Goal: Task Accomplishment & Management: Use online tool/utility

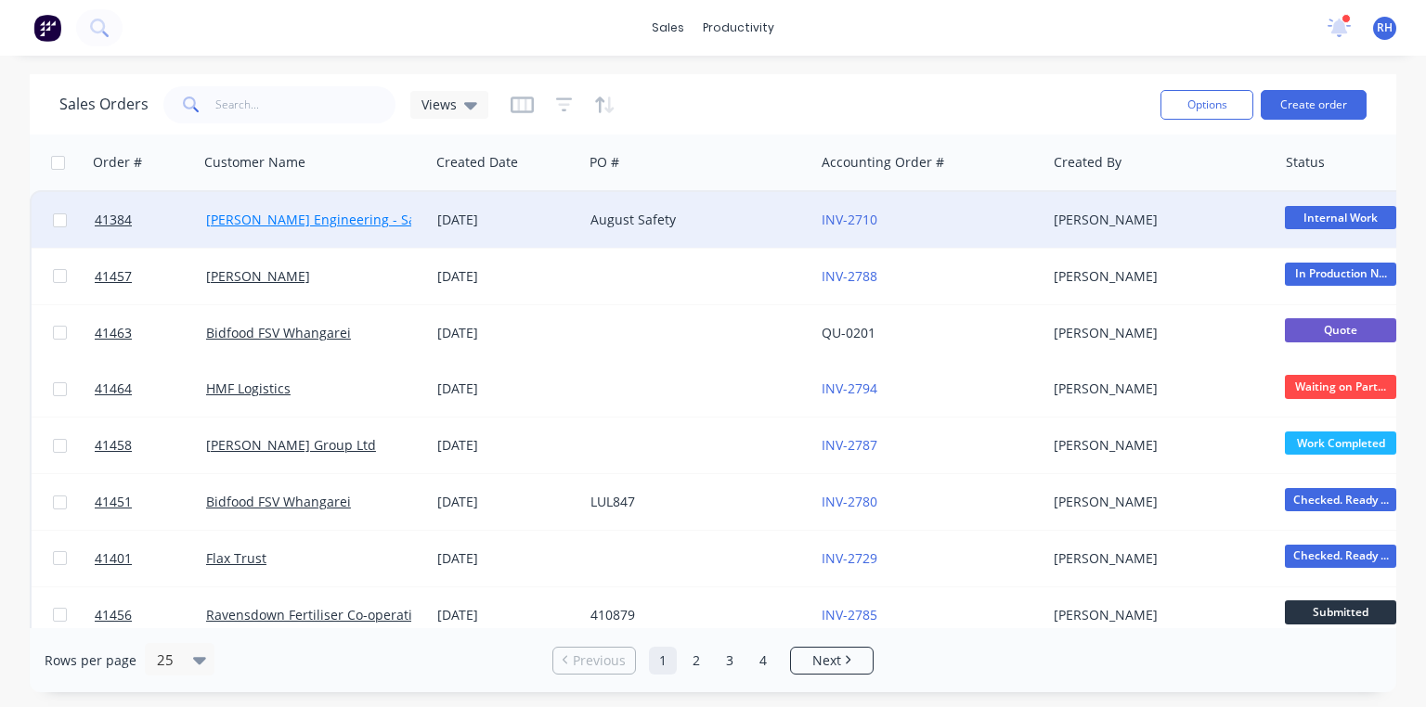
click at [355, 213] on link "[PERSON_NAME] Engineering - Safety" at bounding box center [322, 220] width 233 height 18
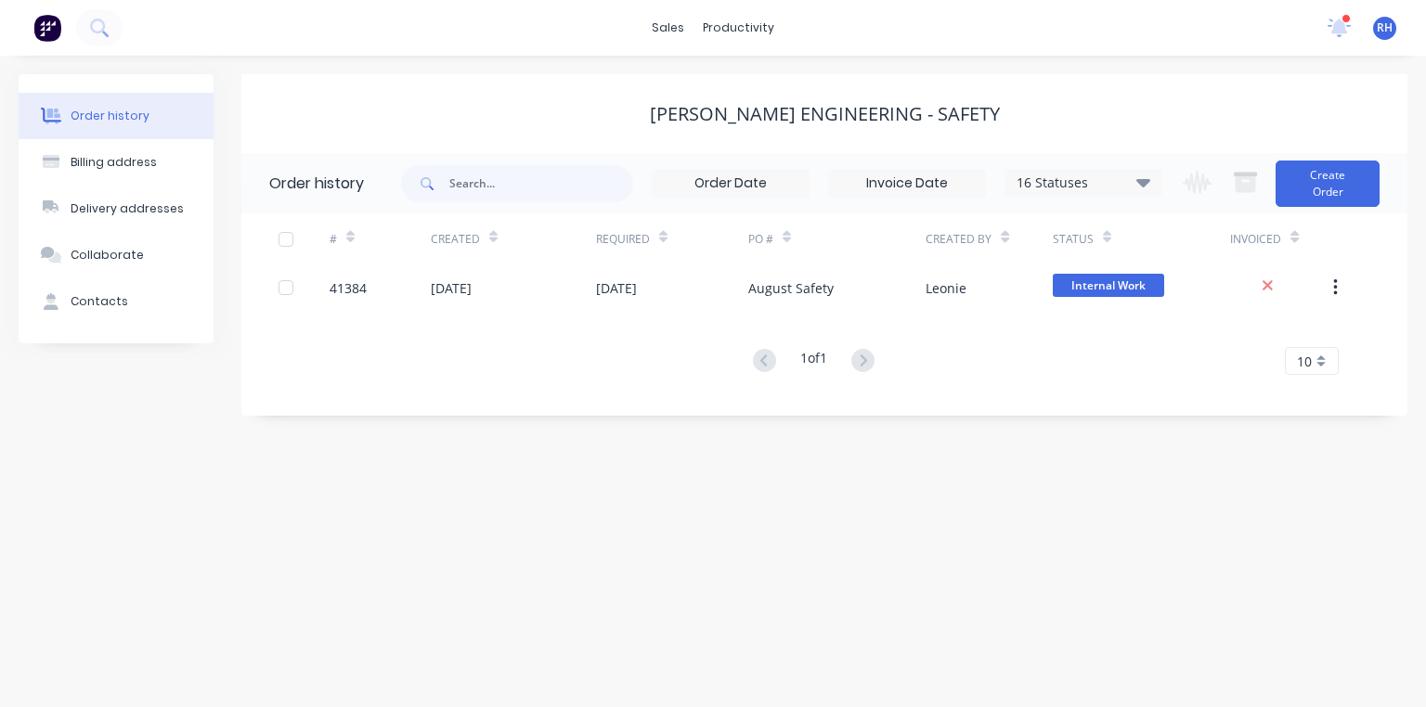
click at [53, 23] on img at bounding box center [47, 28] width 28 height 28
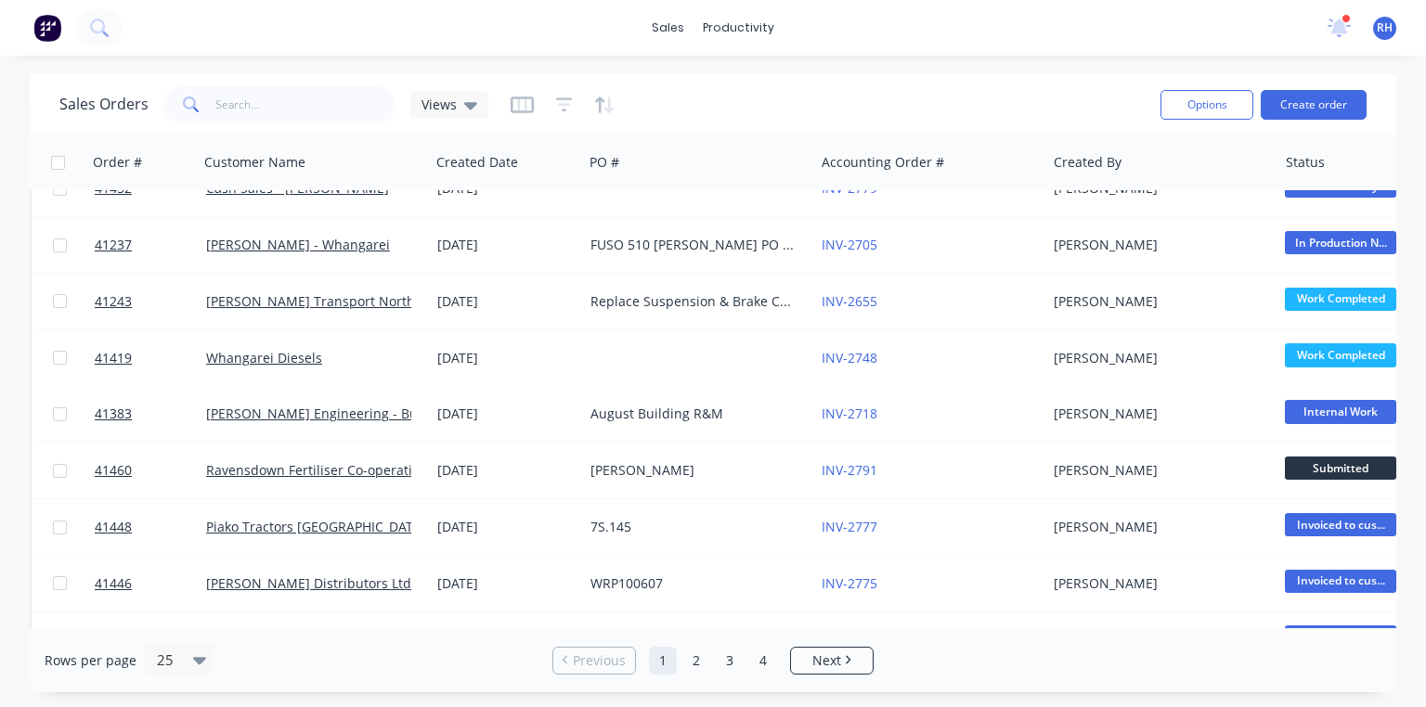
scroll to position [587, 0]
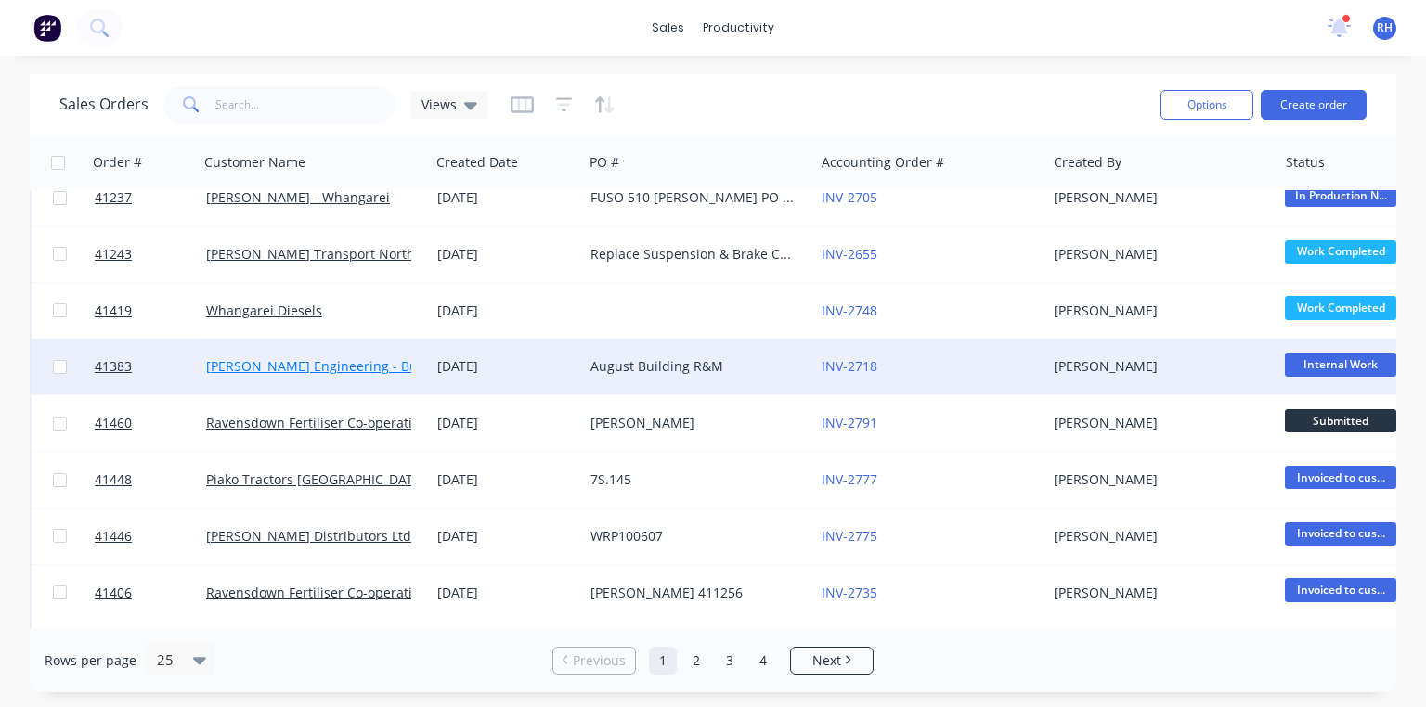
click at [390, 368] on link "[PERSON_NAME] Engineering - Building R M" at bounding box center [343, 366] width 275 height 18
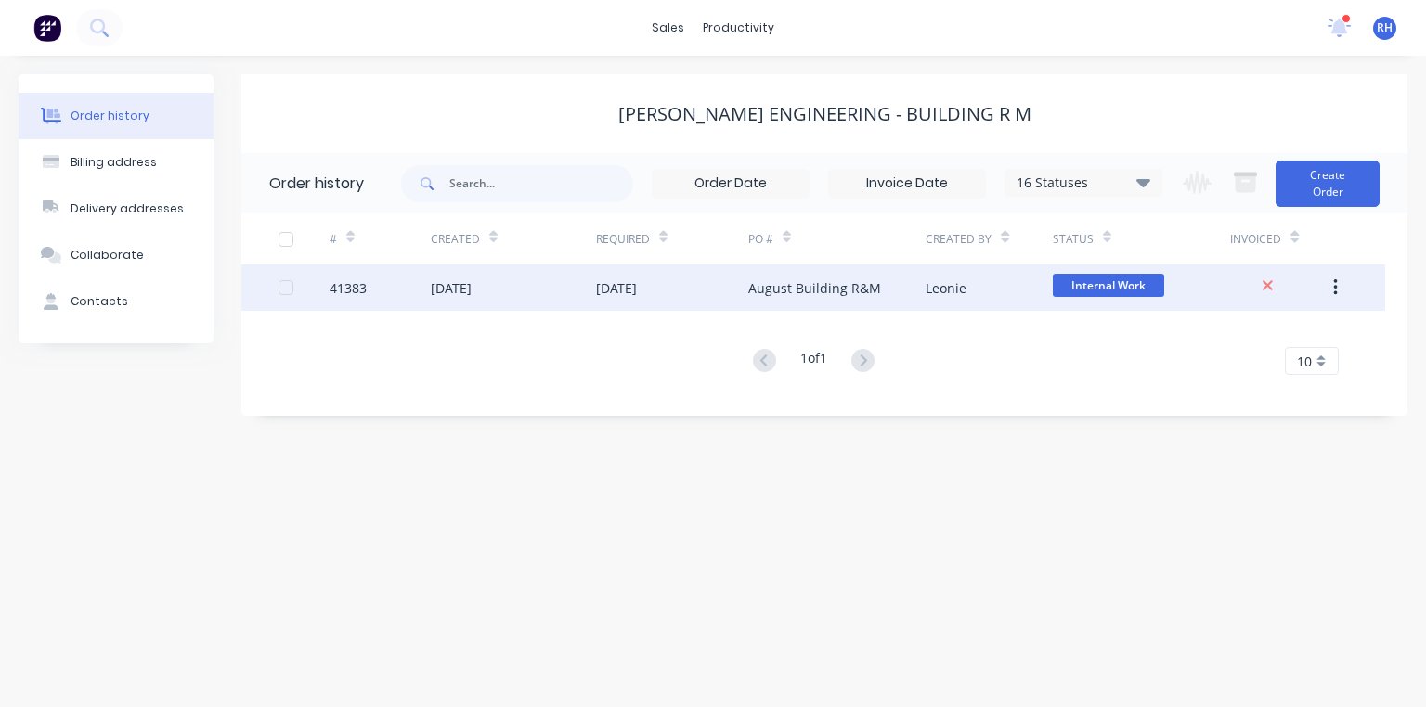
click at [755, 289] on div "August Building R&M" at bounding box center [814, 287] width 133 height 19
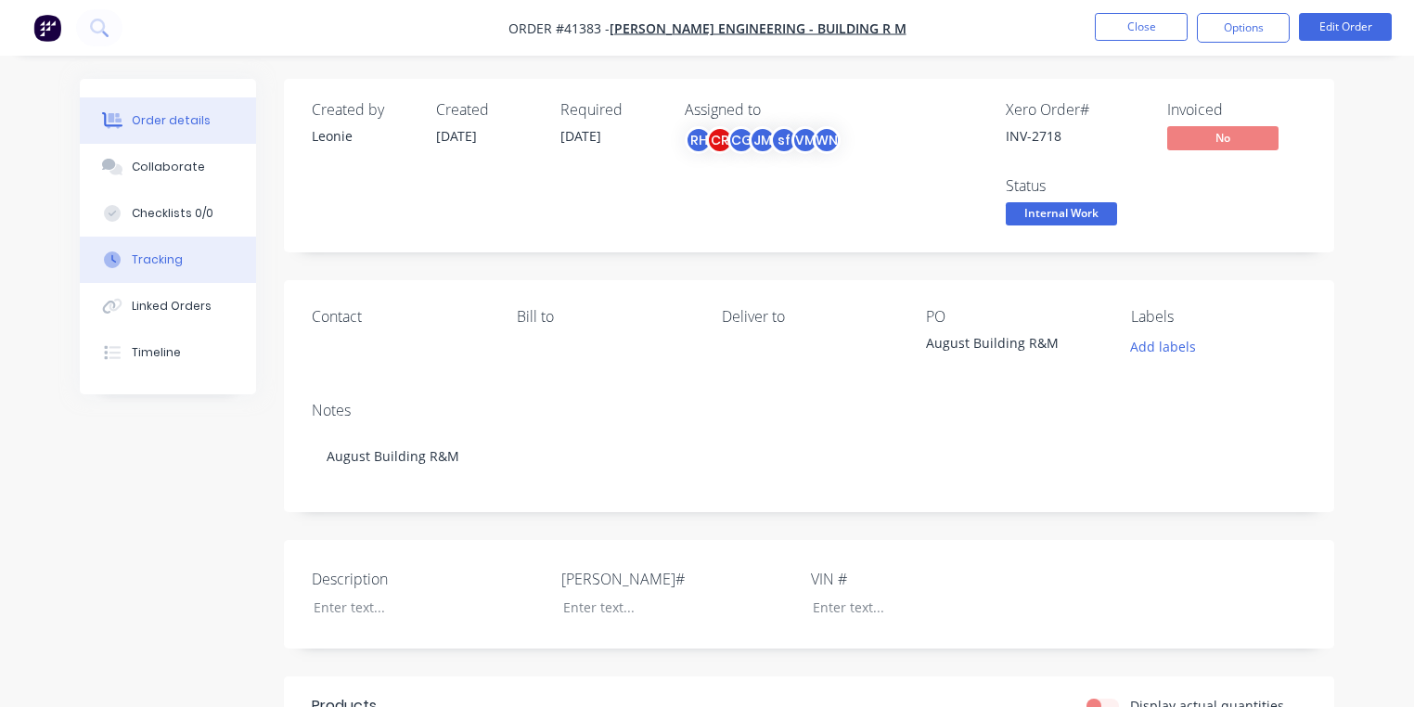
click at [193, 260] on button "Tracking" at bounding box center [168, 260] width 176 height 46
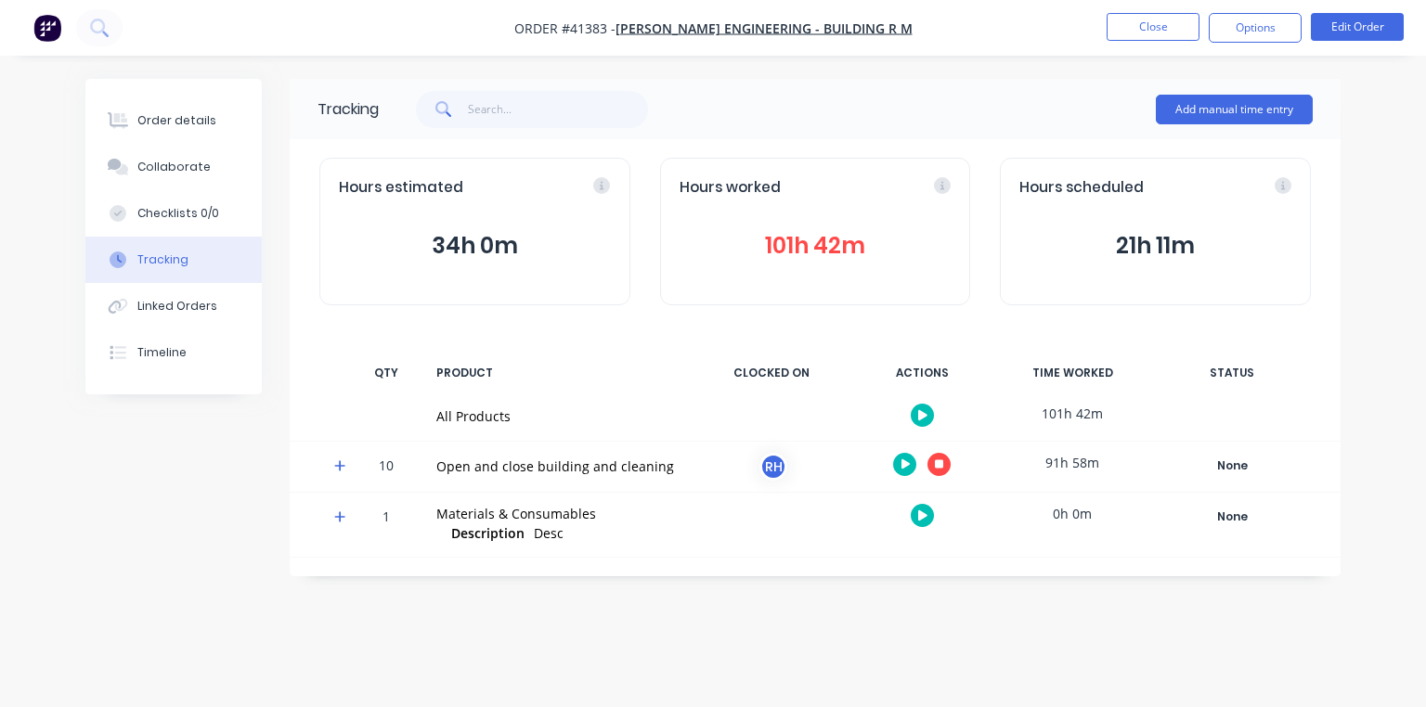
click at [939, 463] on icon "button" at bounding box center [939, 463] width 9 height 9
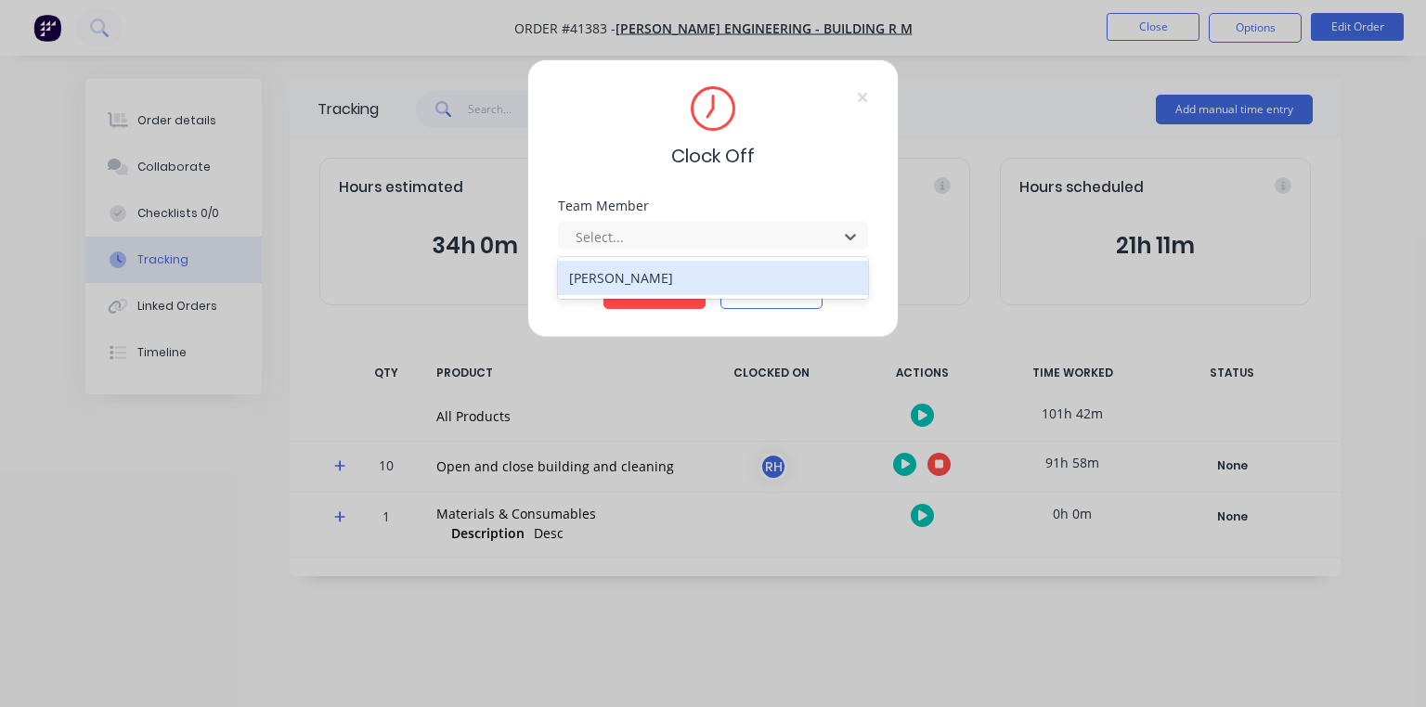
click at [761, 283] on div "[PERSON_NAME]" at bounding box center [713, 278] width 310 height 34
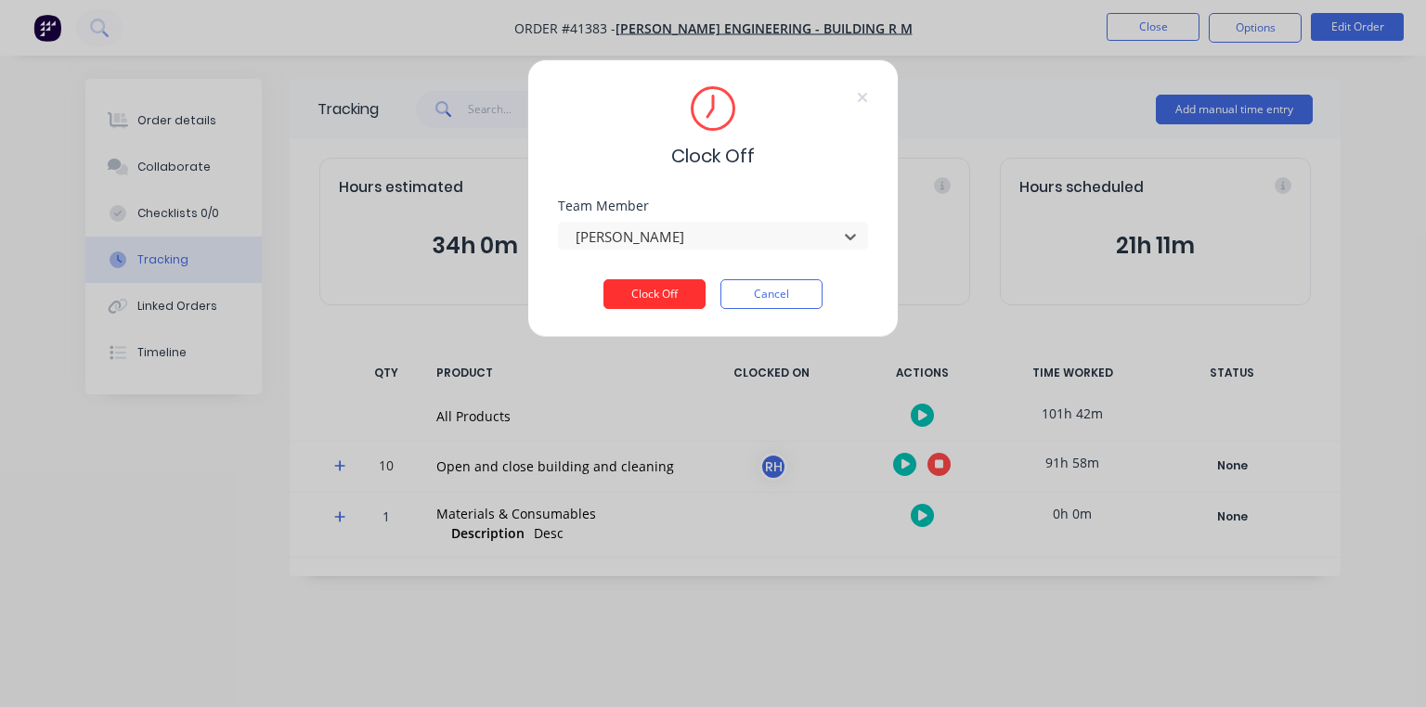
click at [660, 300] on button "Clock Off" at bounding box center [654, 294] width 102 height 30
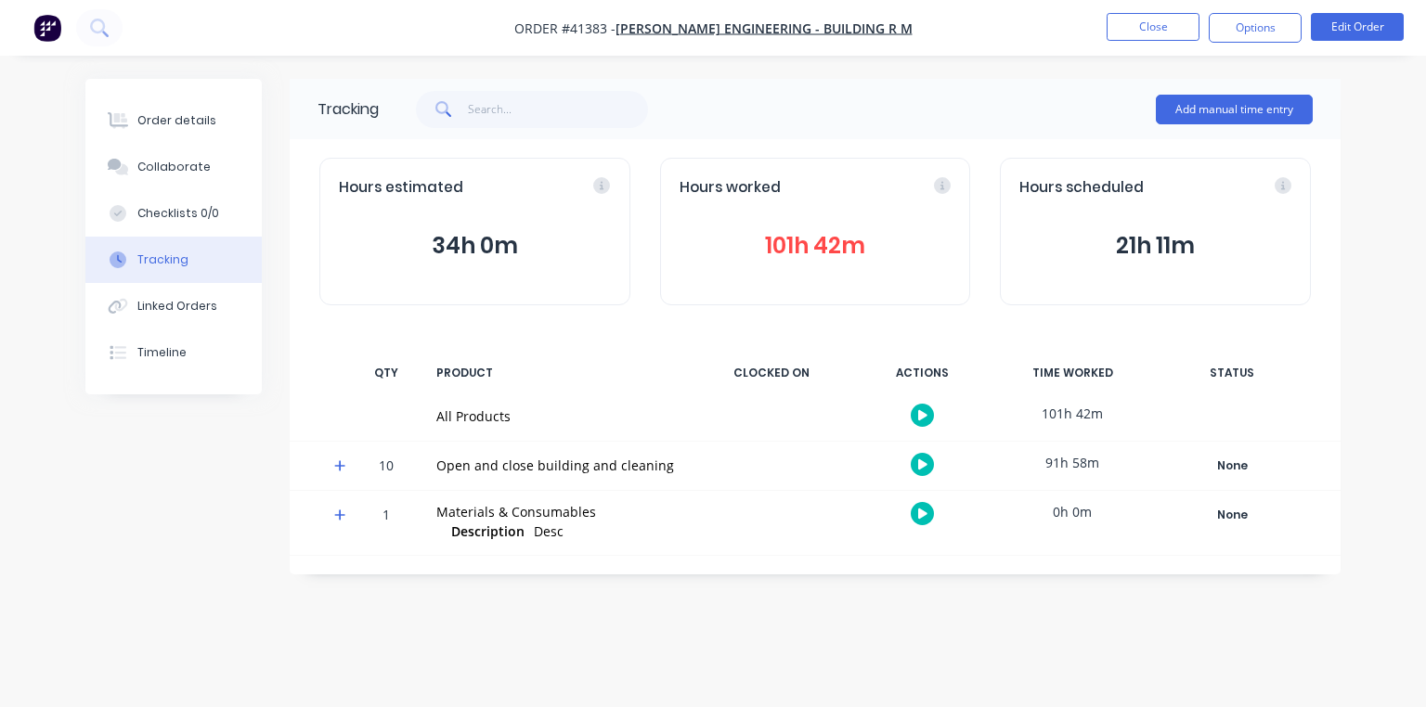
click at [58, 32] on img "button" at bounding box center [47, 28] width 28 height 28
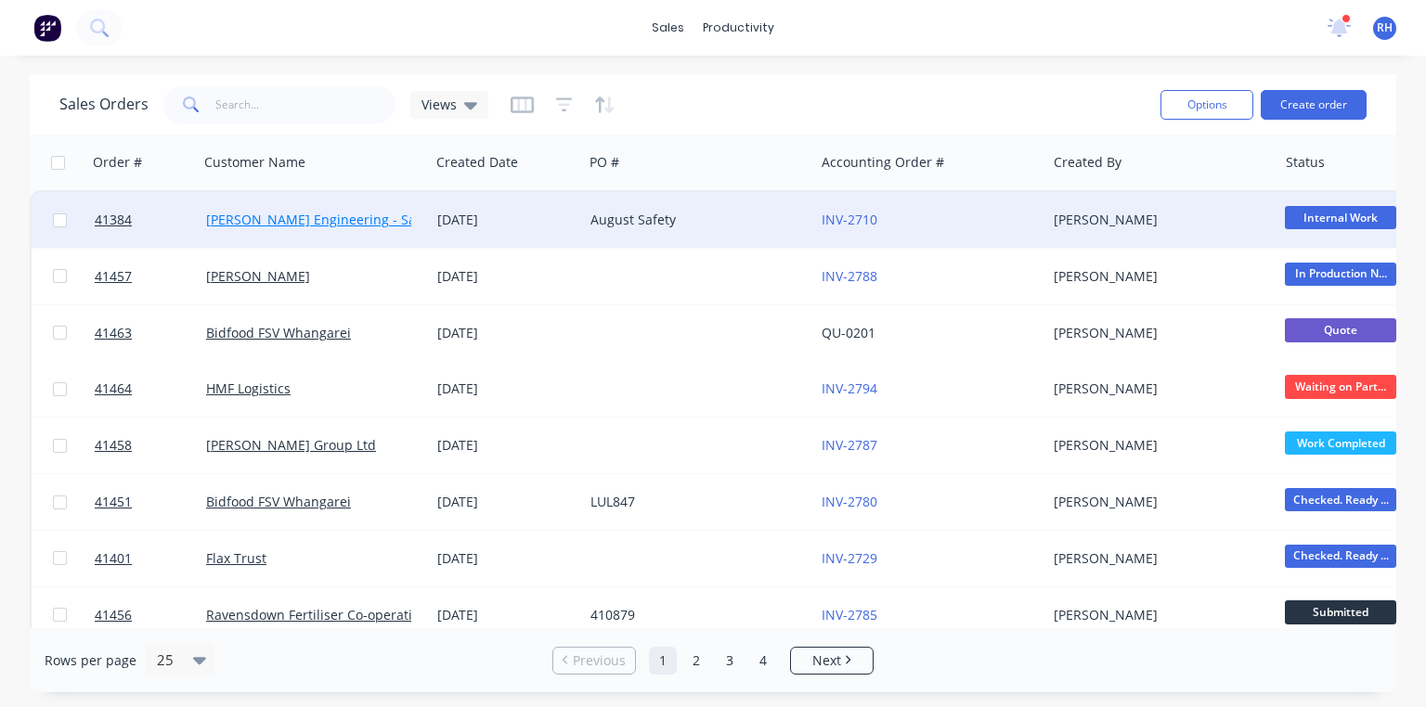
click at [349, 217] on link "[PERSON_NAME] Engineering - Safety" at bounding box center [322, 220] width 233 height 18
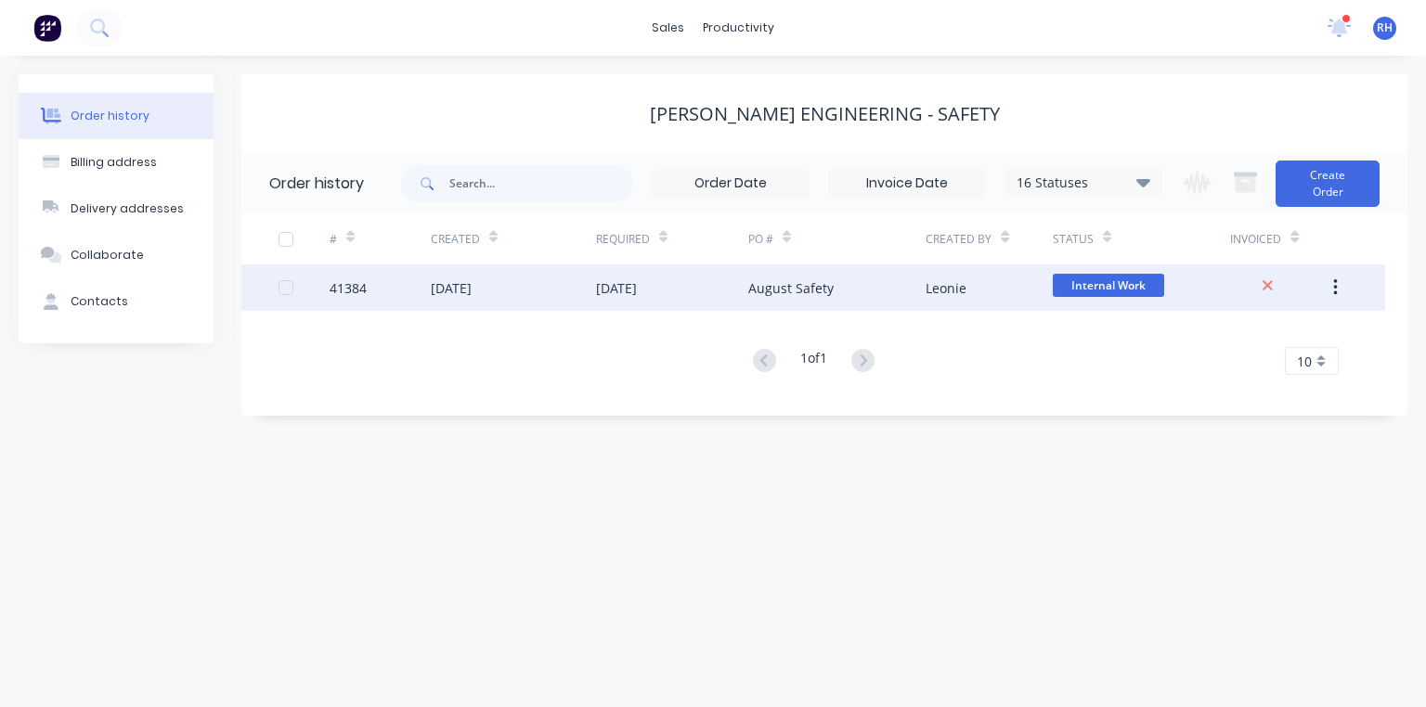
click at [593, 278] on div "[DATE]" at bounding box center [513, 288] width 165 height 46
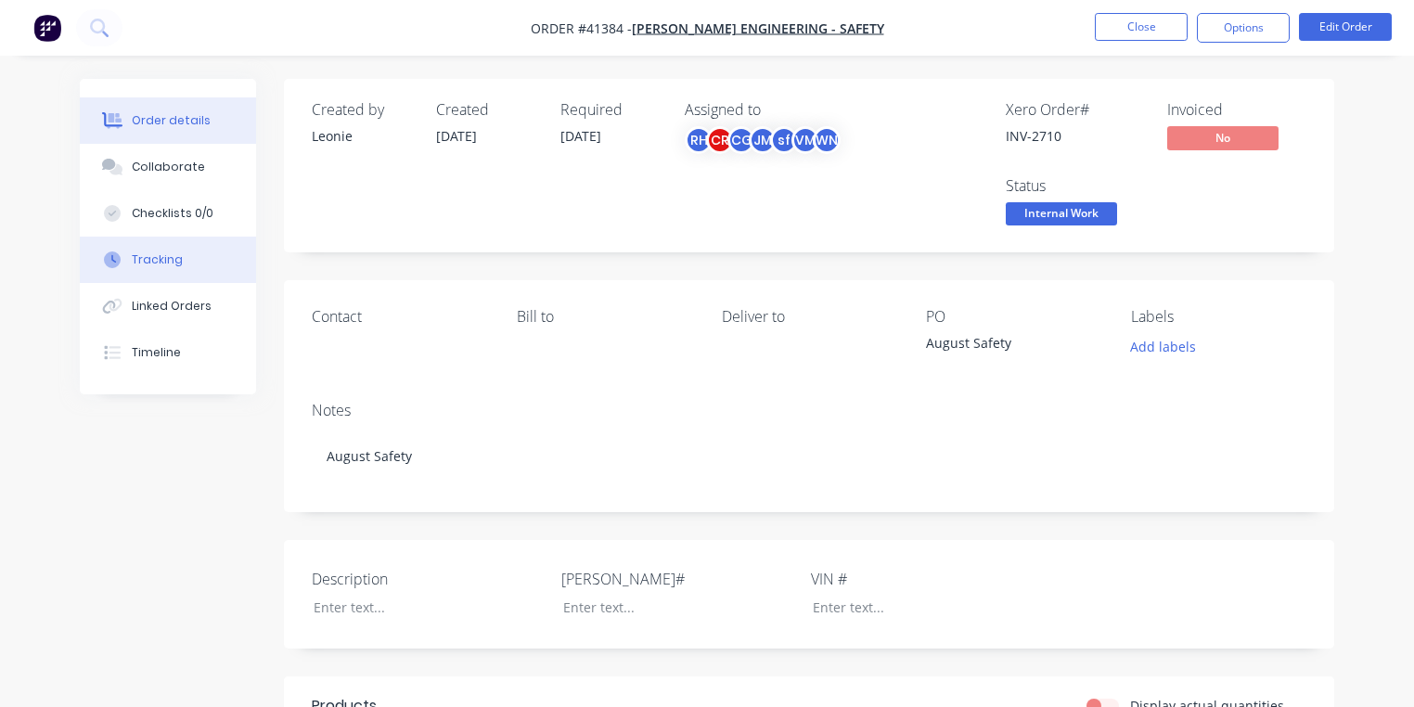
click at [163, 260] on div "Tracking" at bounding box center [157, 260] width 51 height 17
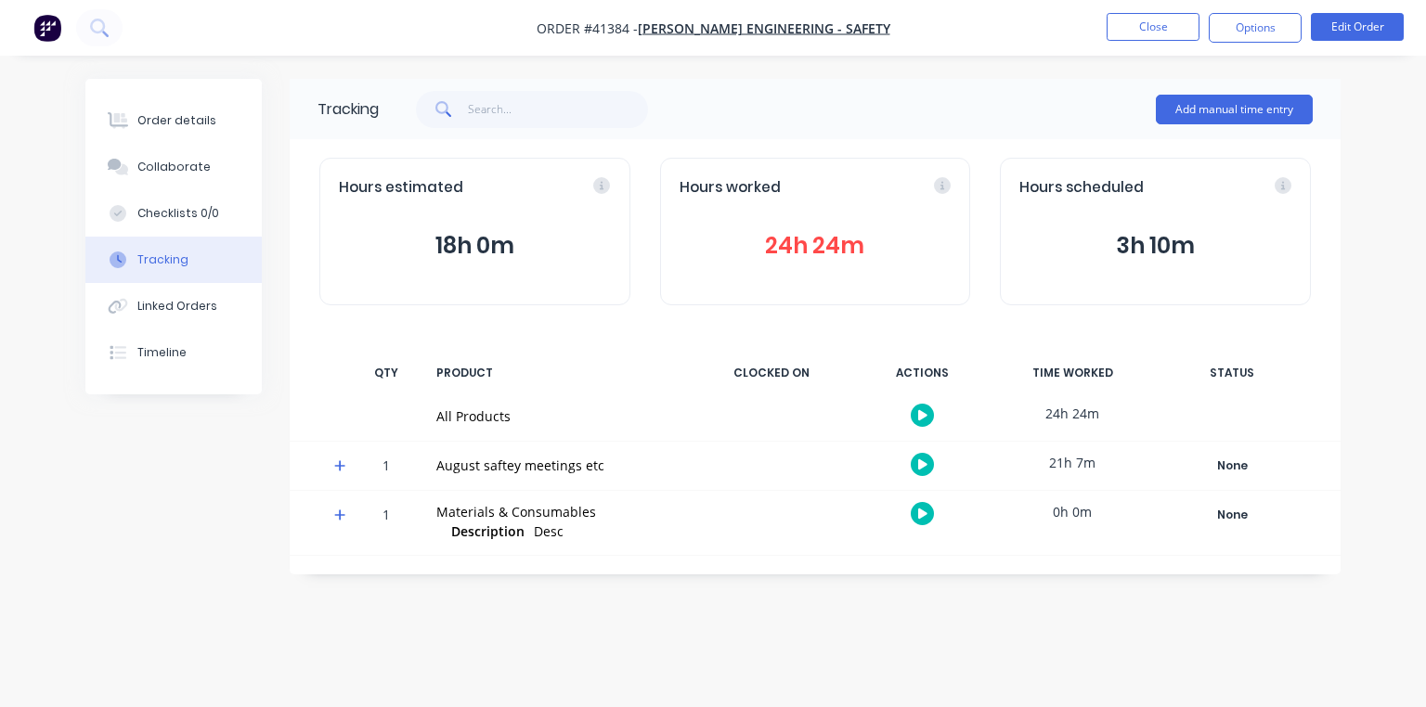
click at [928, 464] on button "button" at bounding box center [921, 464] width 23 height 23
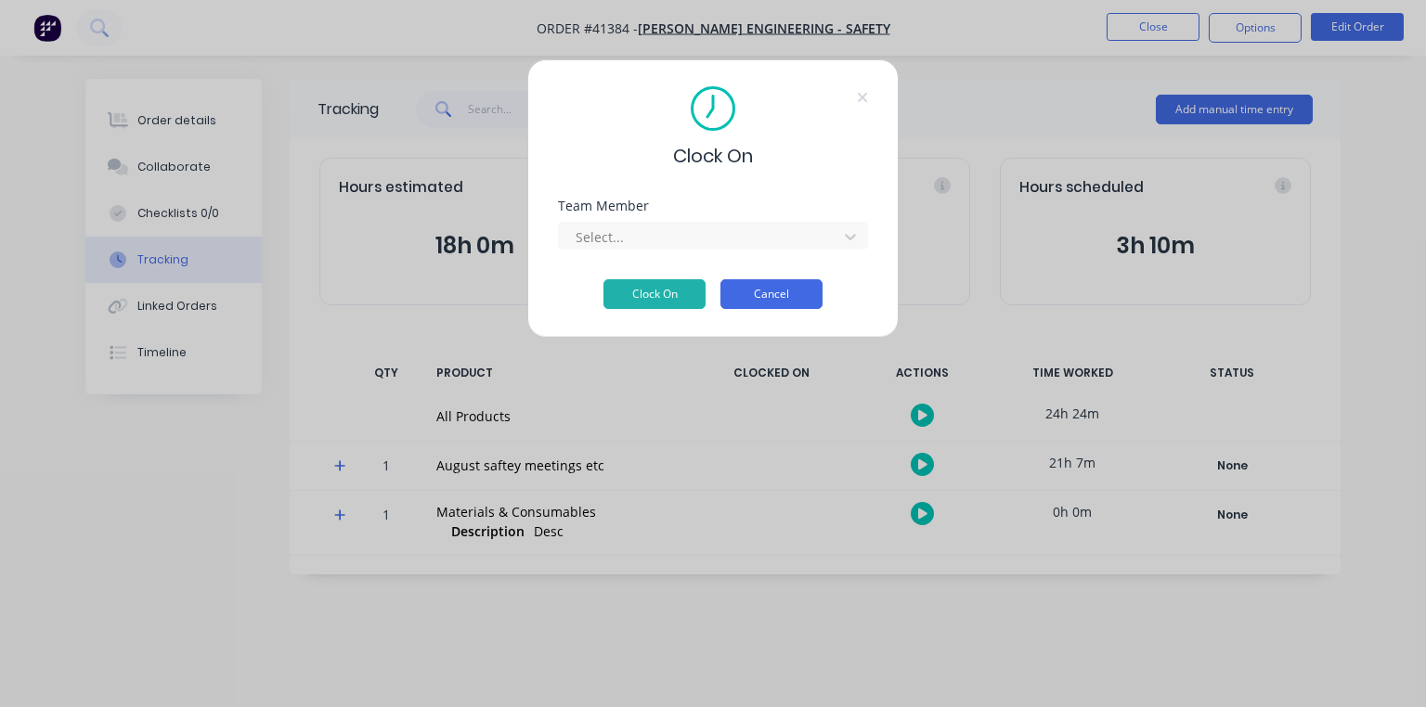
click at [789, 297] on button "Cancel" at bounding box center [771, 294] width 102 height 30
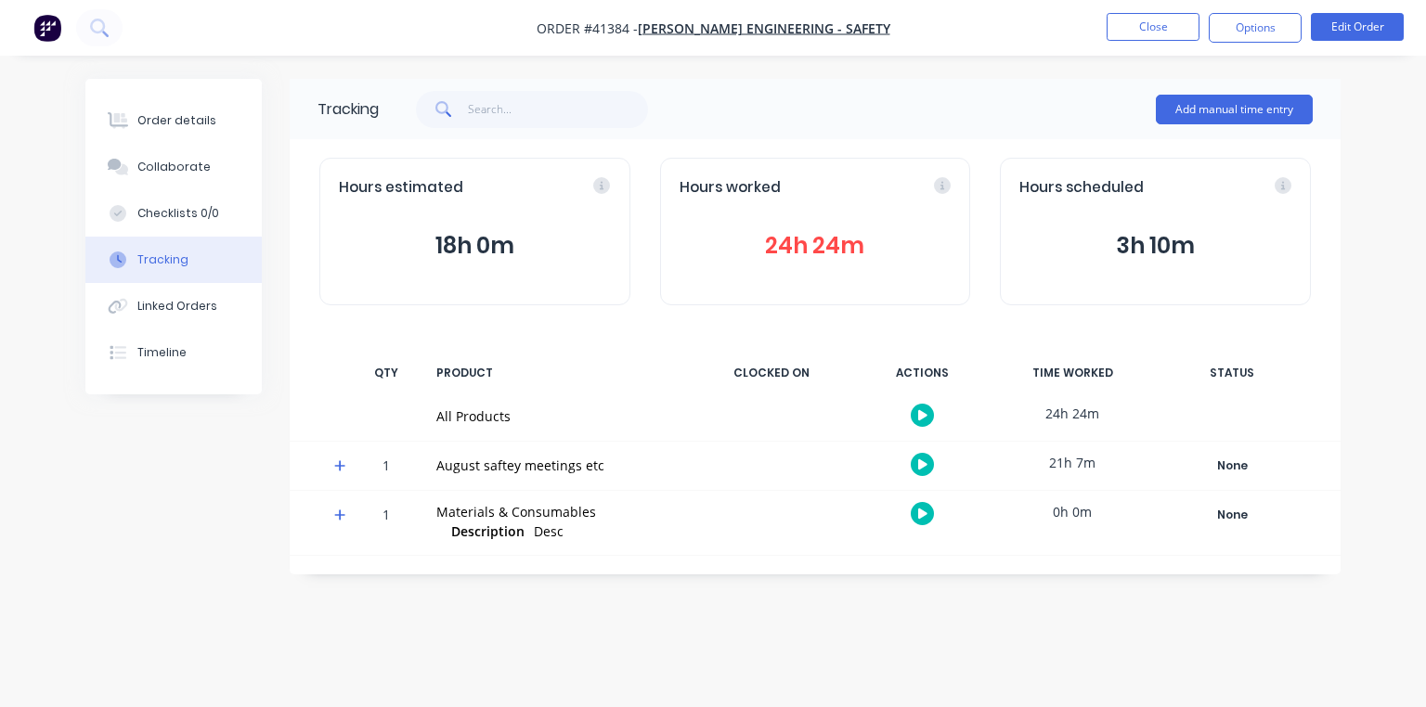
click at [338, 470] on icon at bounding box center [340, 465] width 12 height 13
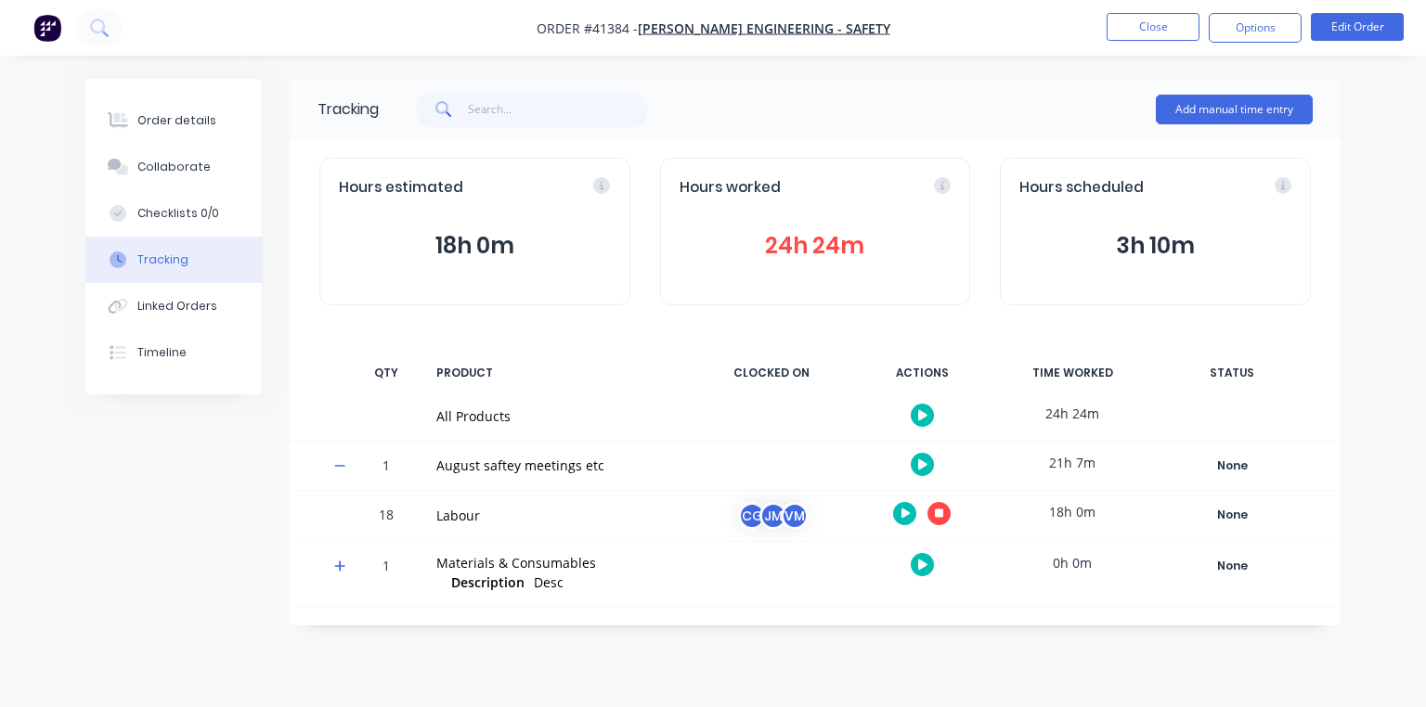
click at [908, 514] on icon "button" at bounding box center [905, 514] width 9 height 10
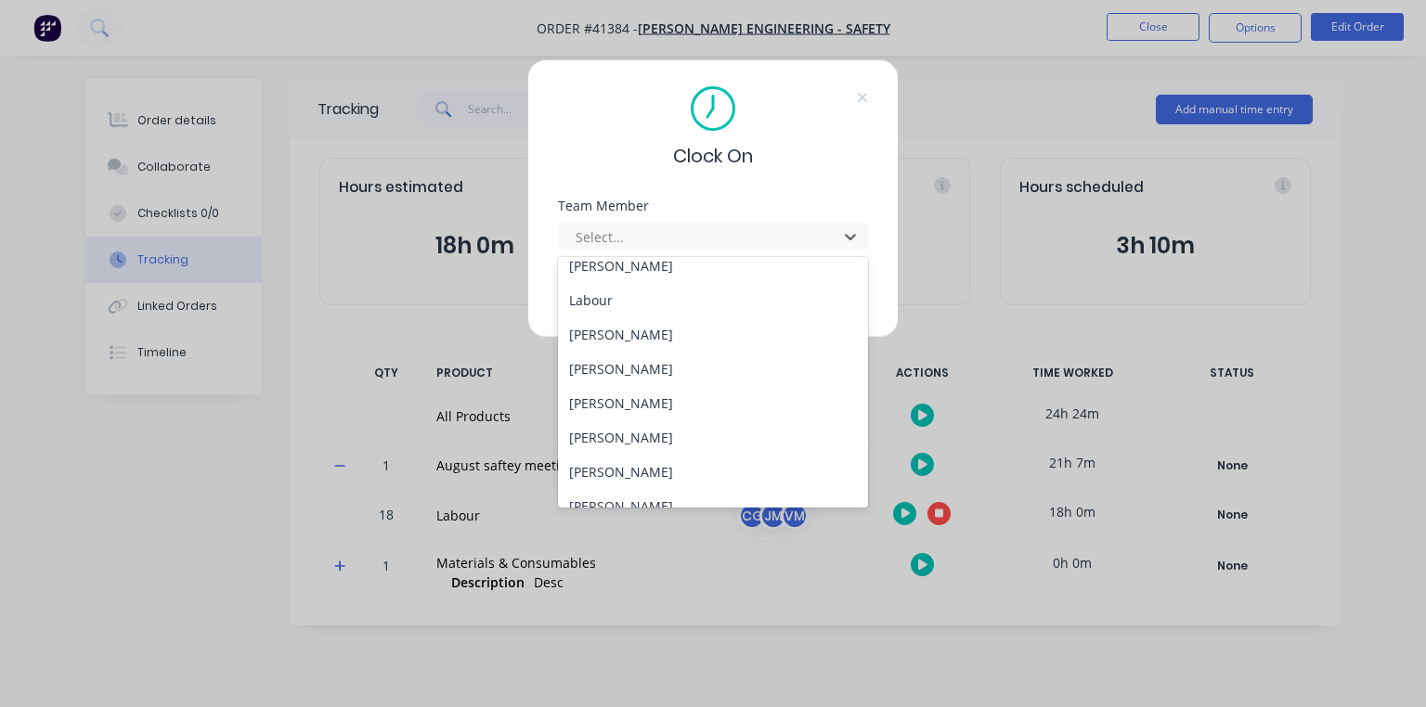
scroll to position [134, 0]
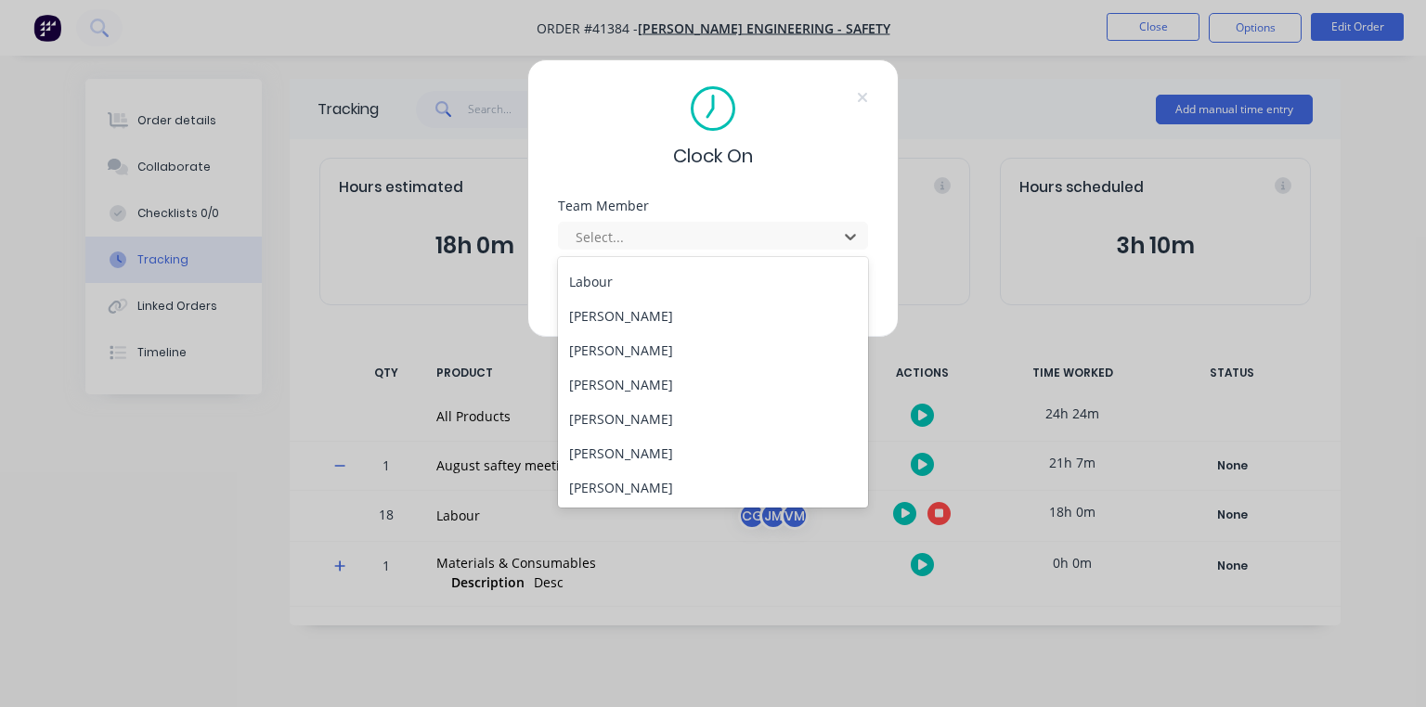
click at [645, 385] on div "[PERSON_NAME]" at bounding box center [713, 385] width 310 height 34
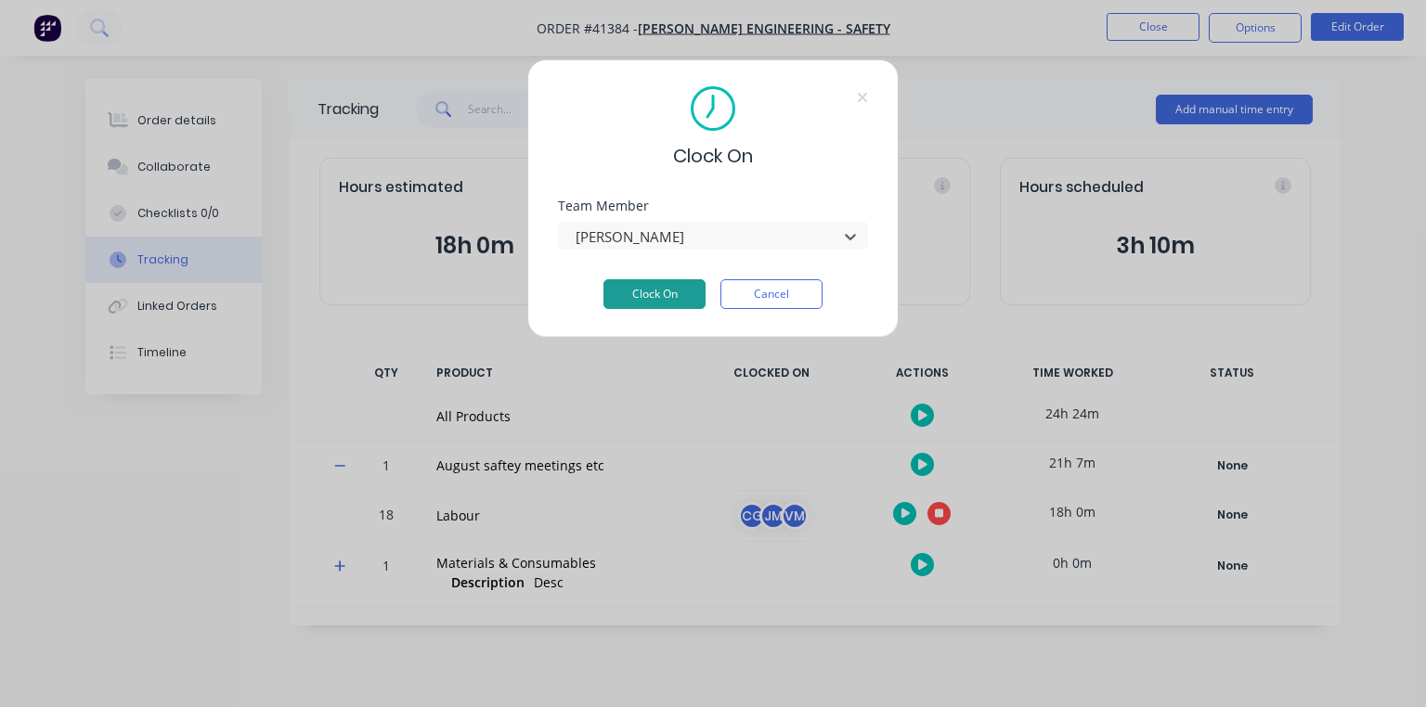
click at [677, 294] on button "Clock On" at bounding box center [654, 294] width 102 height 30
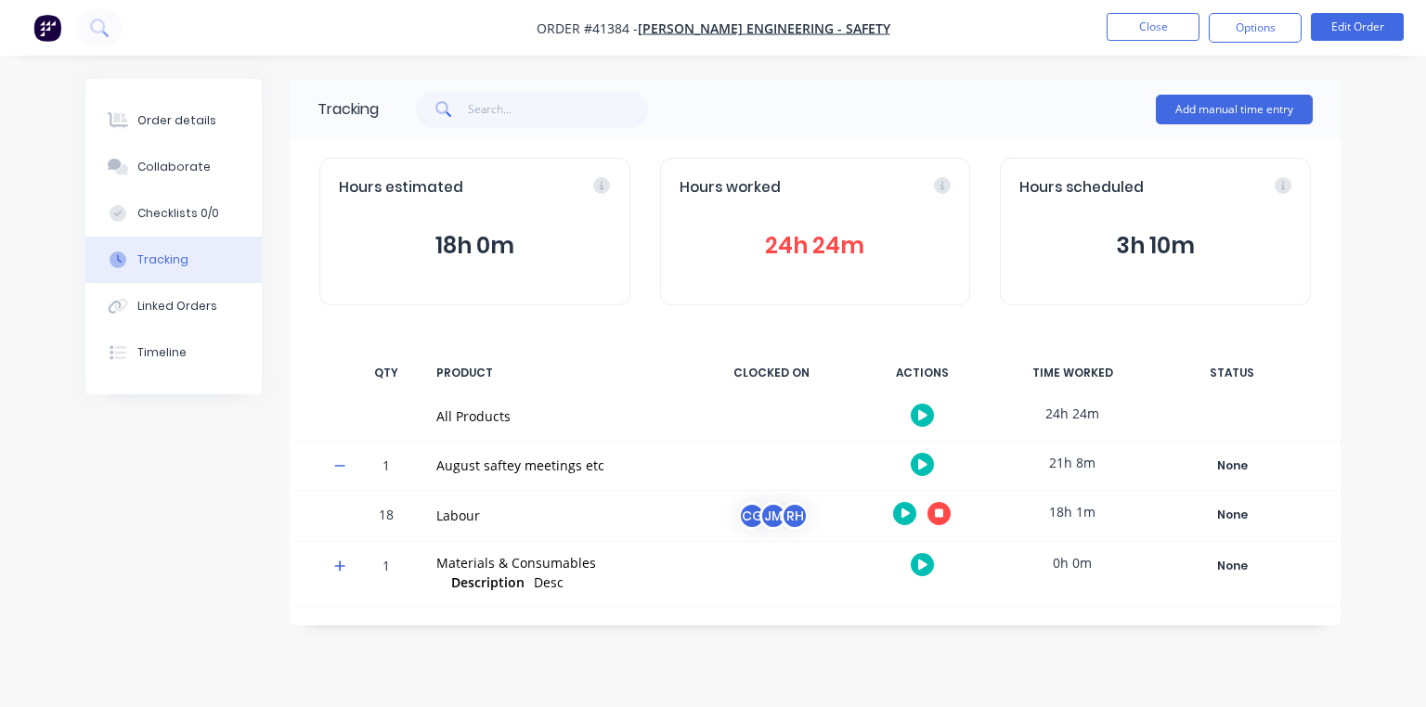
click at [938, 513] on icon "button" at bounding box center [939, 513] width 9 height 9
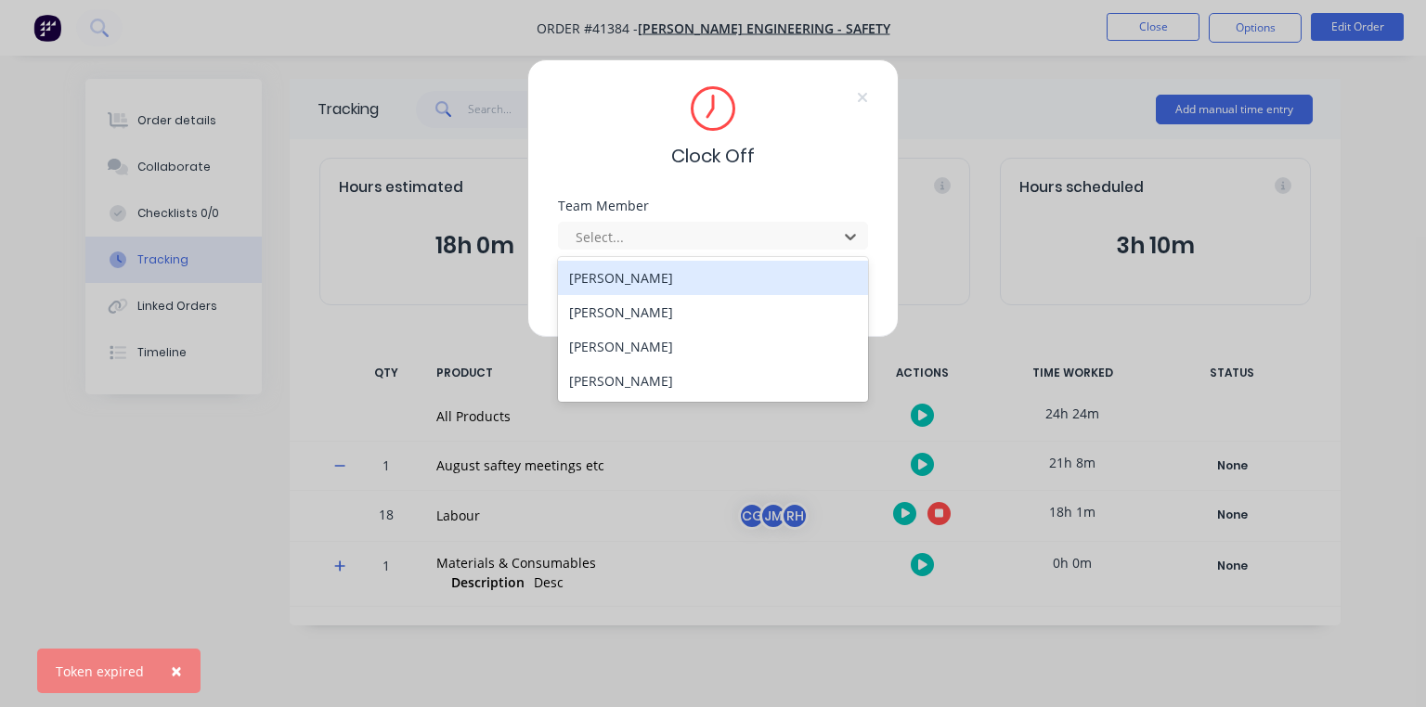
click at [655, 334] on div "[PERSON_NAME]" at bounding box center [713, 346] width 310 height 34
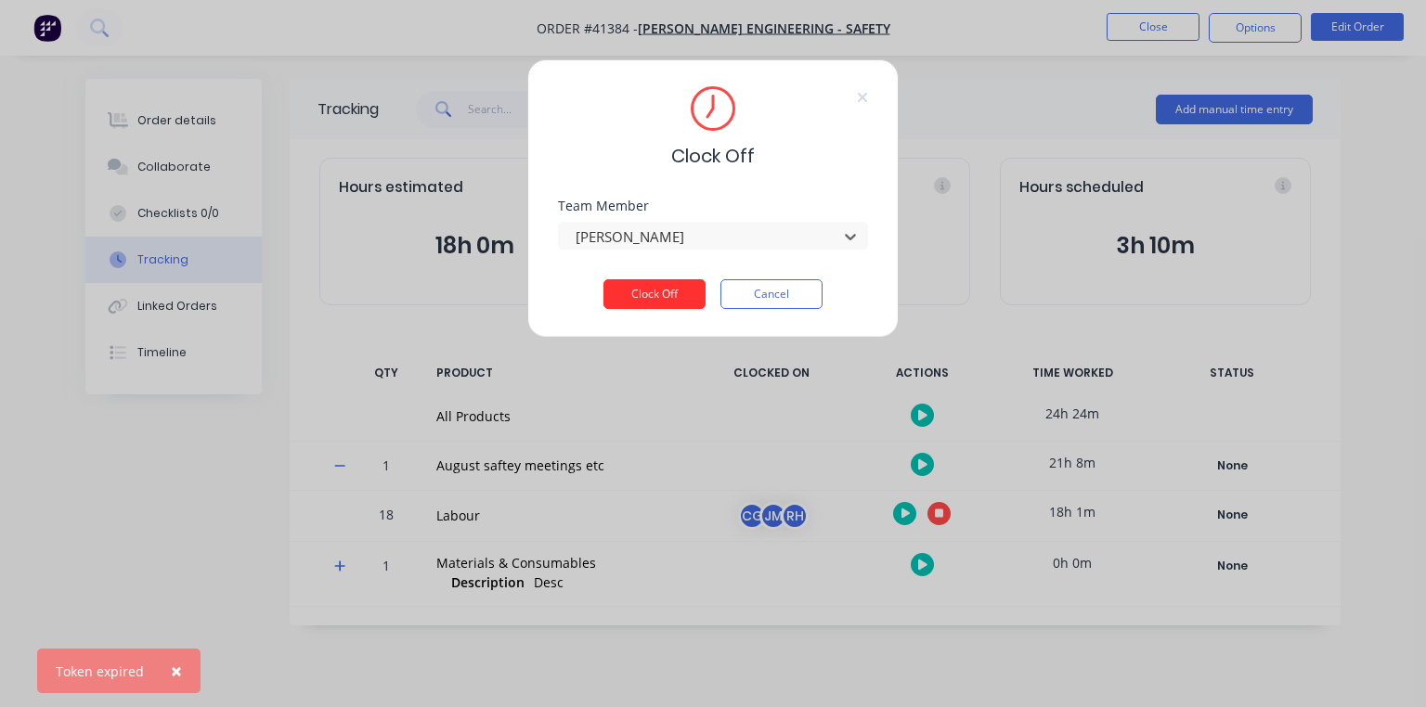
click at [664, 292] on button "Clock Off" at bounding box center [654, 294] width 102 height 30
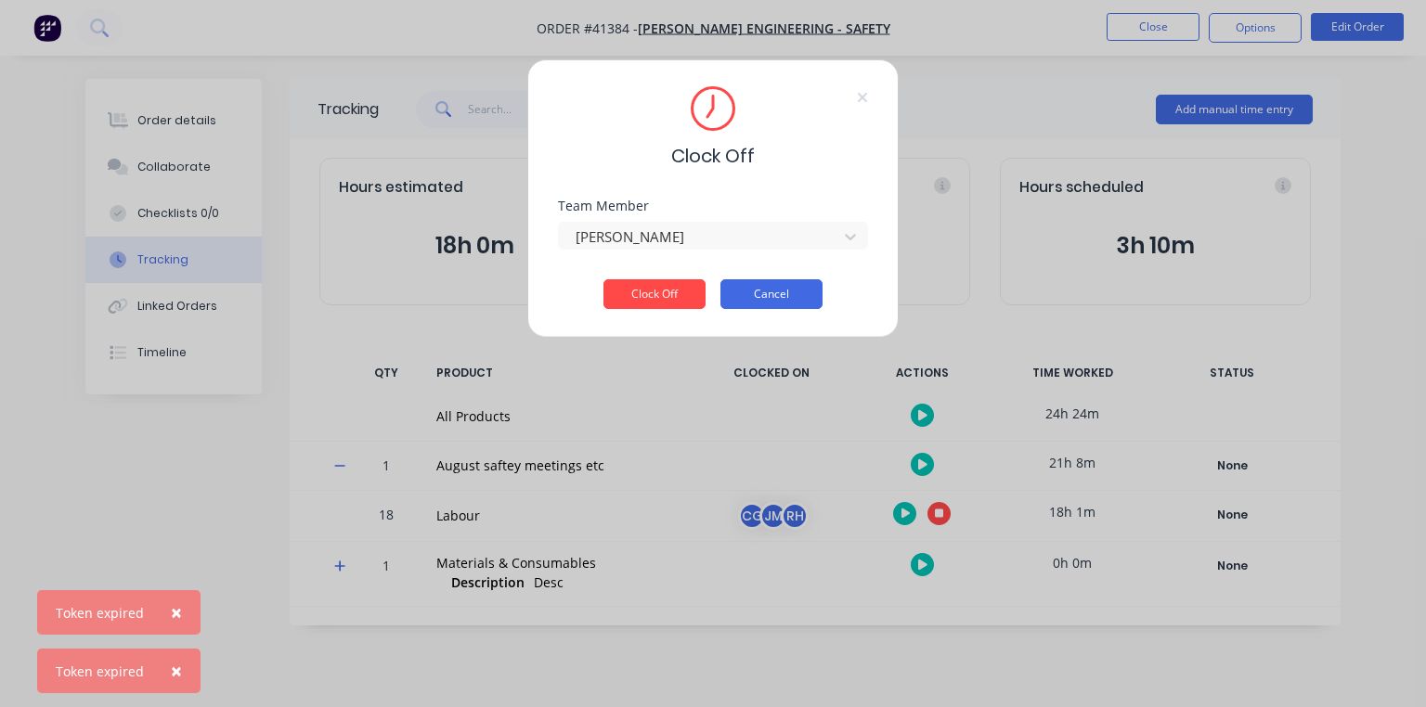
click at [757, 303] on button "Cancel" at bounding box center [771, 294] width 102 height 30
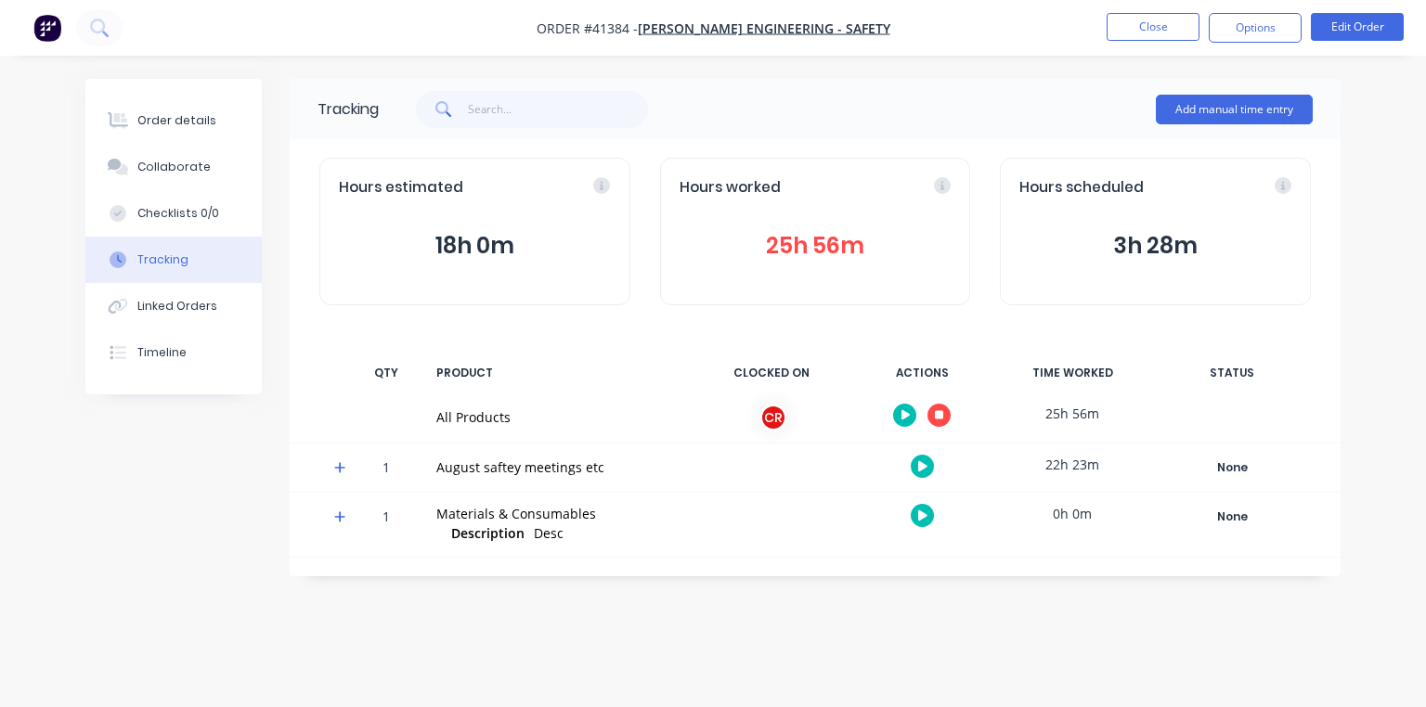
click at [340, 469] on icon at bounding box center [339, 467] width 11 height 11
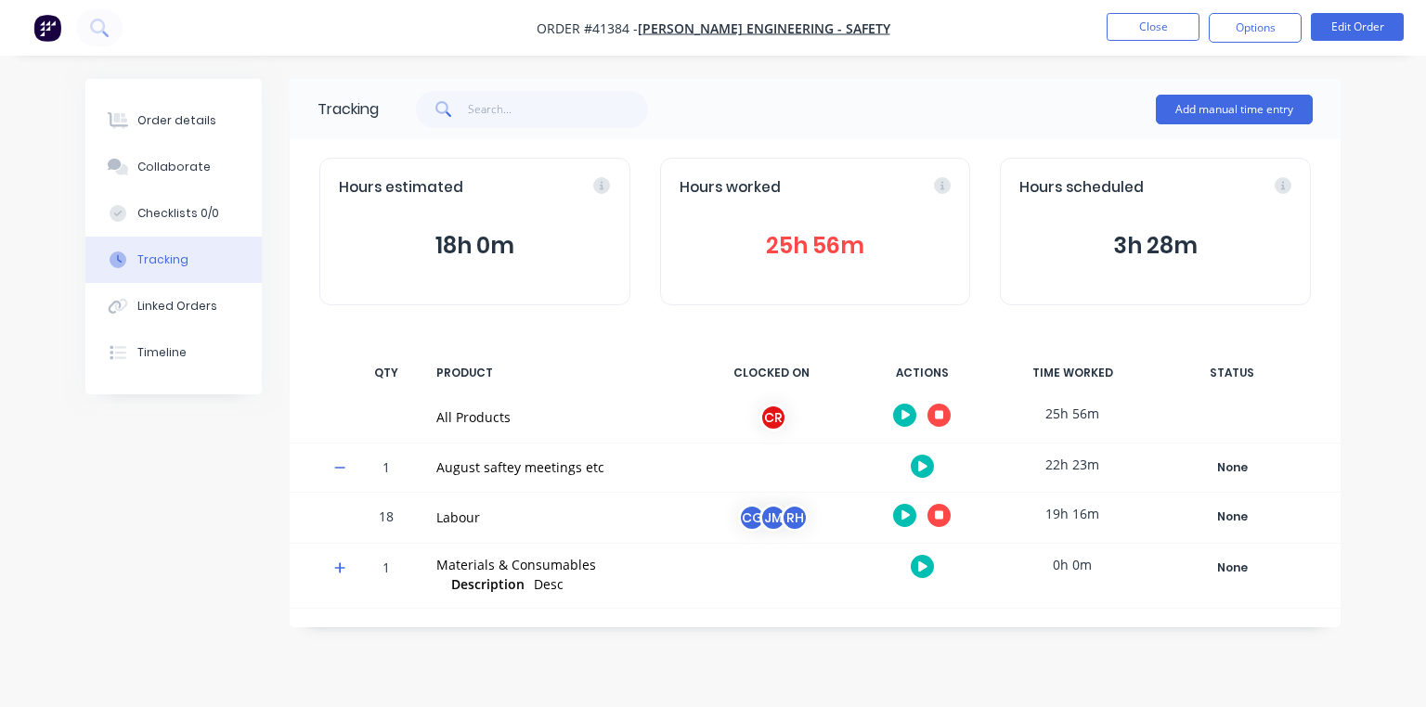
click at [938, 514] on icon "button" at bounding box center [939, 514] width 9 height 9
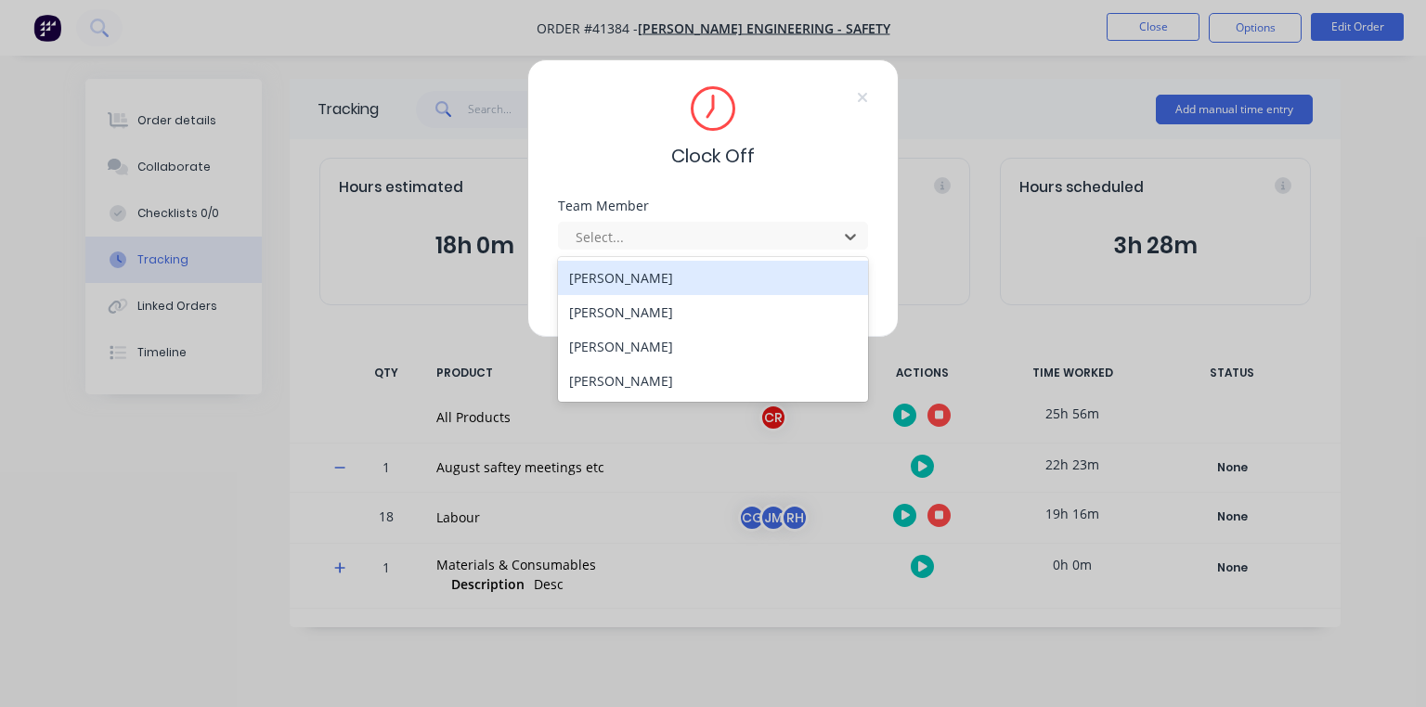
click at [656, 347] on div "[PERSON_NAME]" at bounding box center [713, 346] width 310 height 34
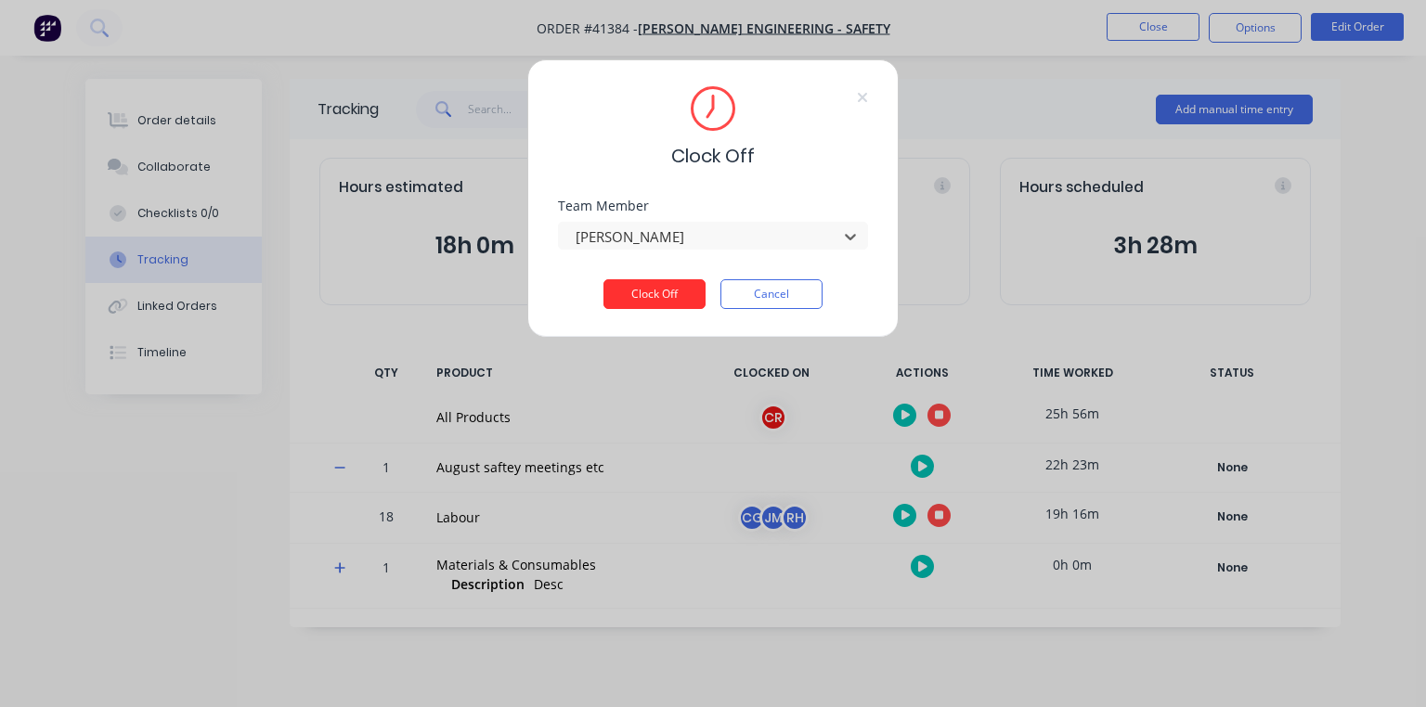
click at [686, 293] on button "Clock Off" at bounding box center [654, 294] width 102 height 30
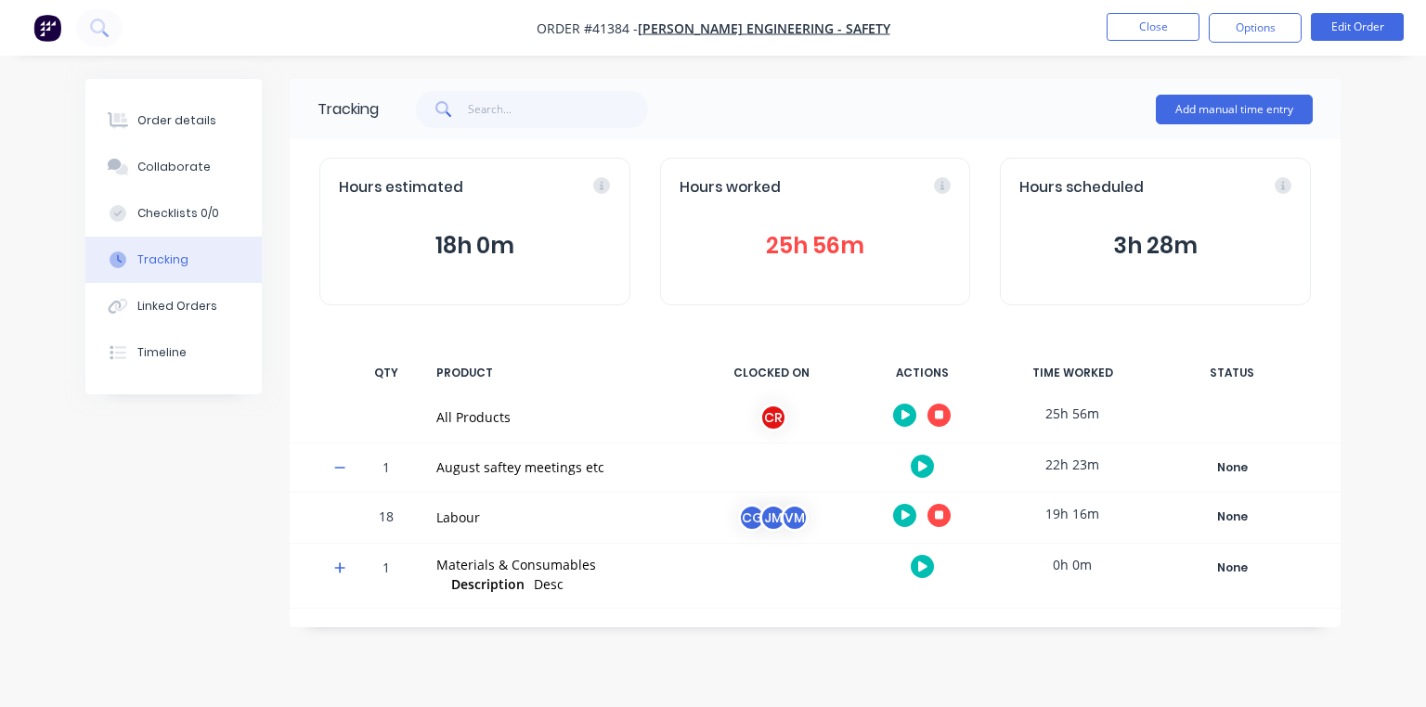
click at [45, 37] on img "button" at bounding box center [47, 28] width 28 height 28
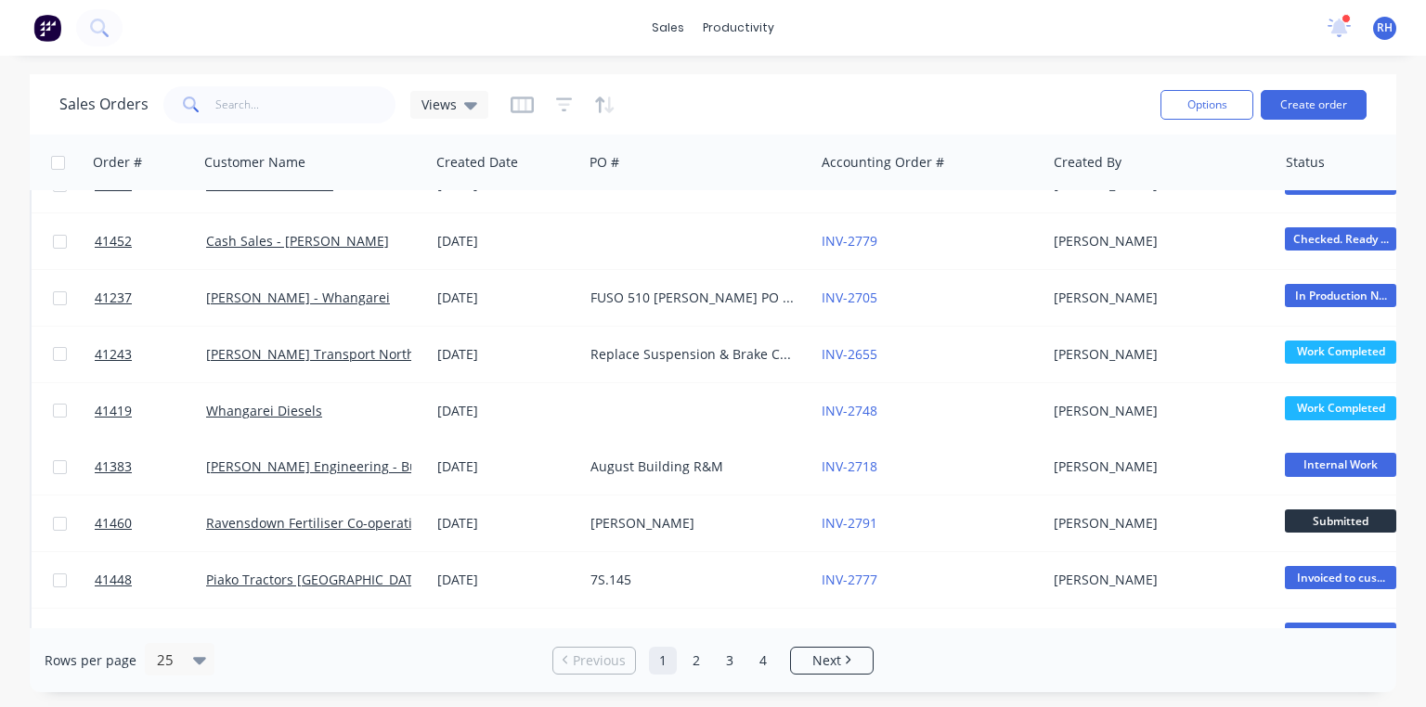
scroll to position [491, 0]
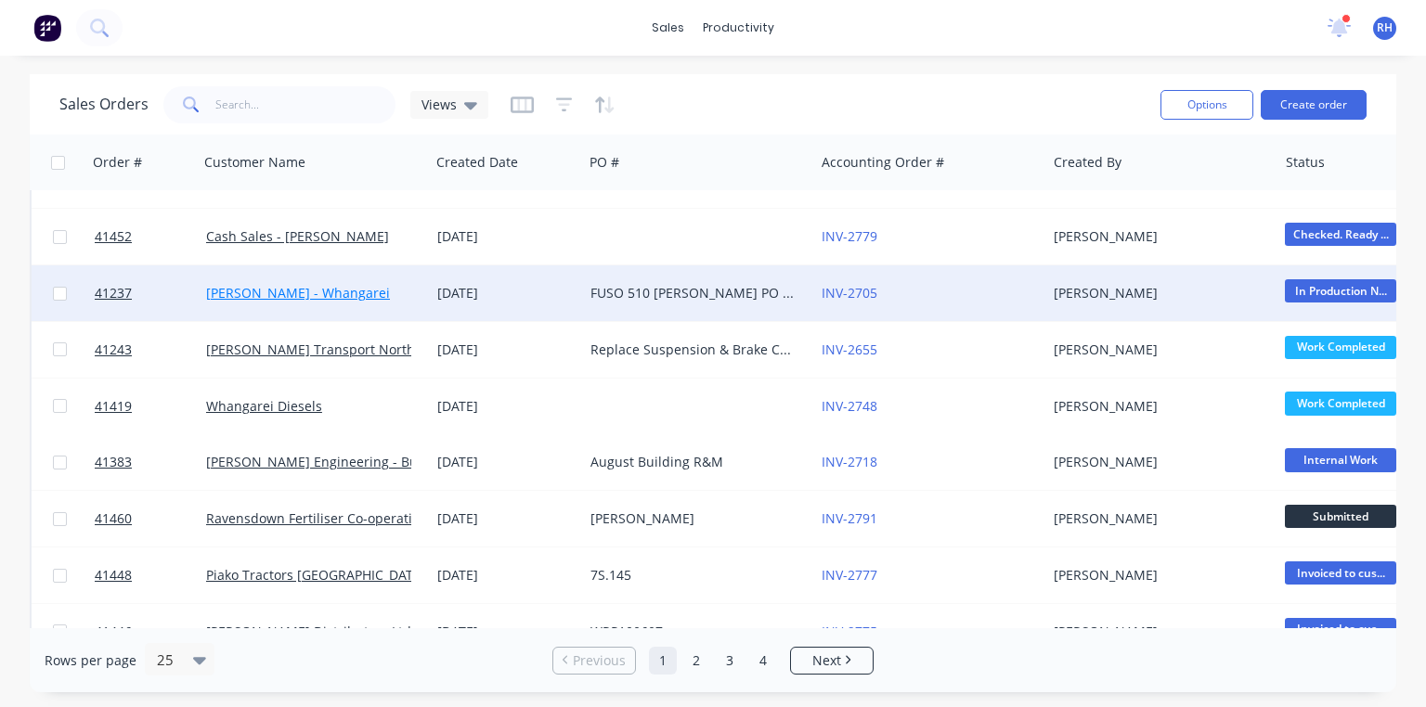
click at [344, 291] on link "[PERSON_NAME] - Whangarei" at bounding box center [298, 293] width 184 height 18
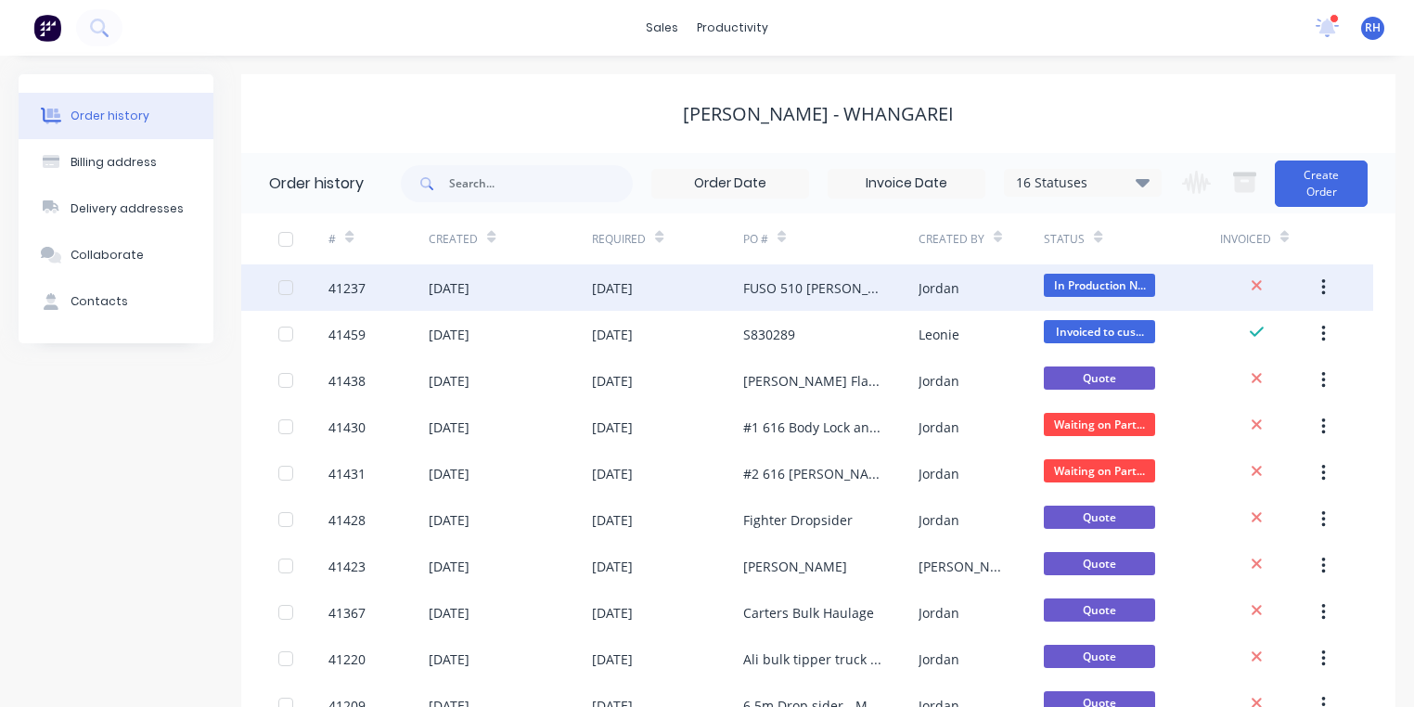
click at [633, 290] on div "17 Jun 2025" at bounding box center [612, 287] width 41 height 19
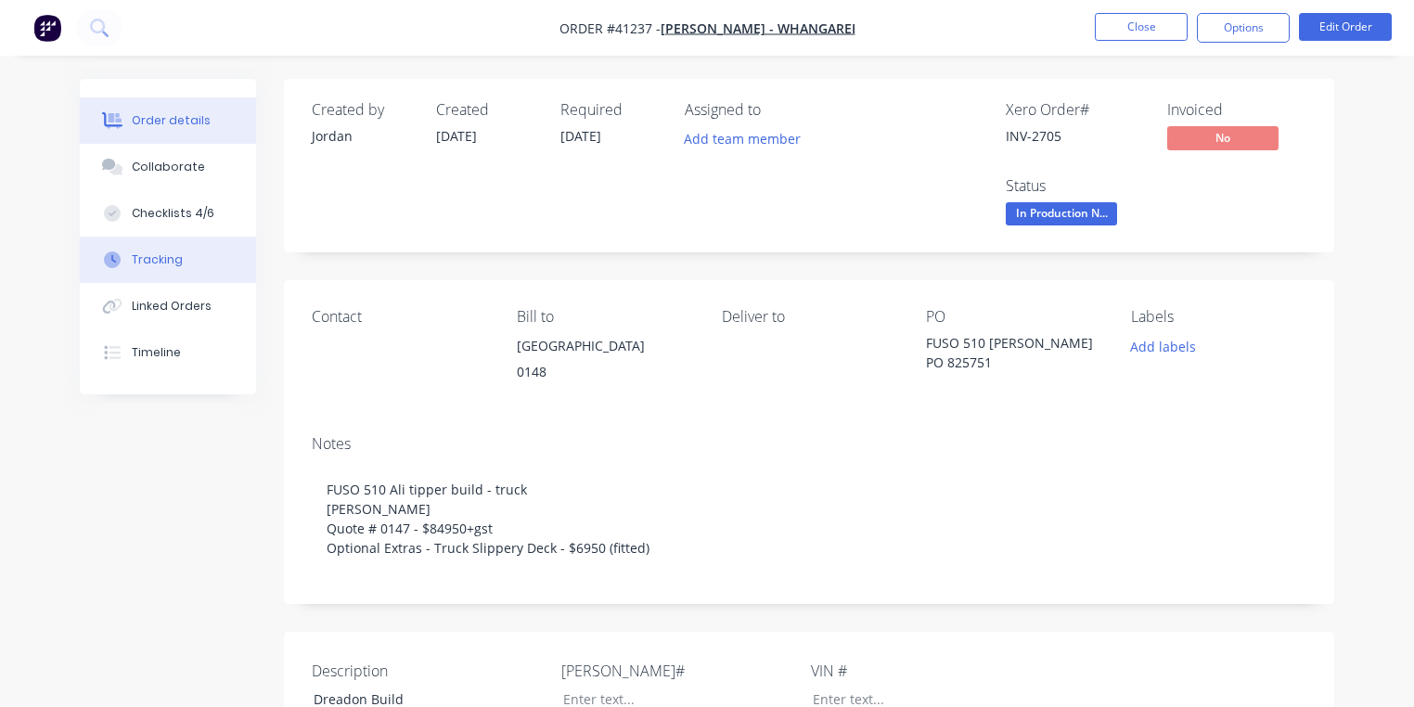
click at [175, 280] on button "Tracking" at bounding box center [168, 260] width 176 height 46
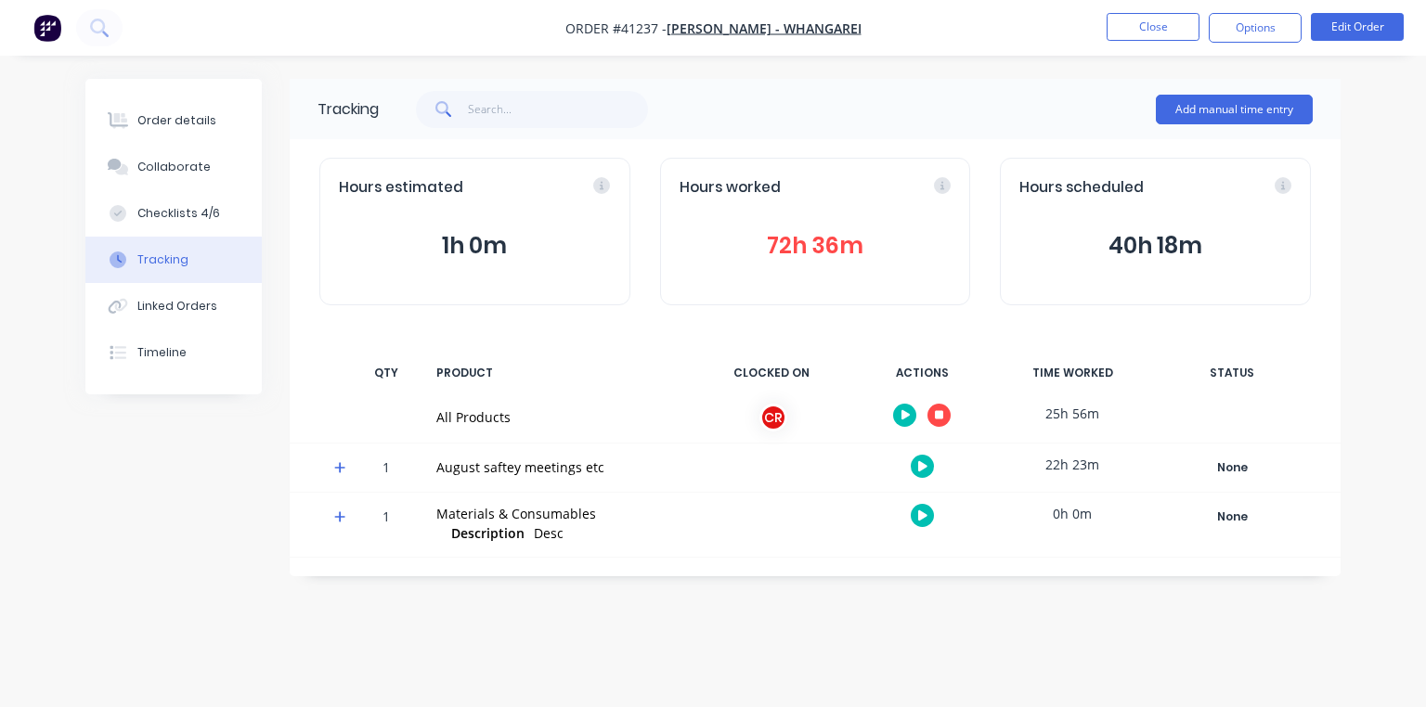
click at [338, 469] on icon at bounding box center [340, 467] width 12 height 13
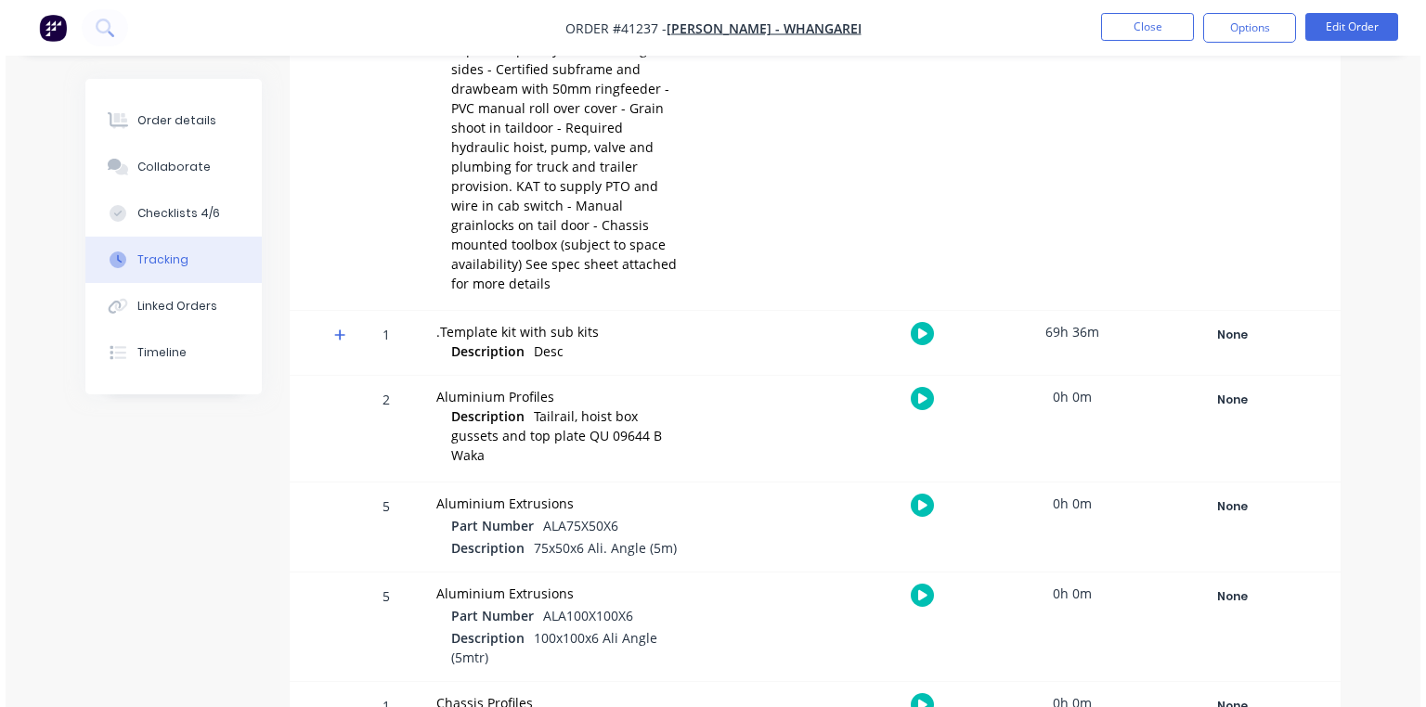
scroll to position [531, 0]
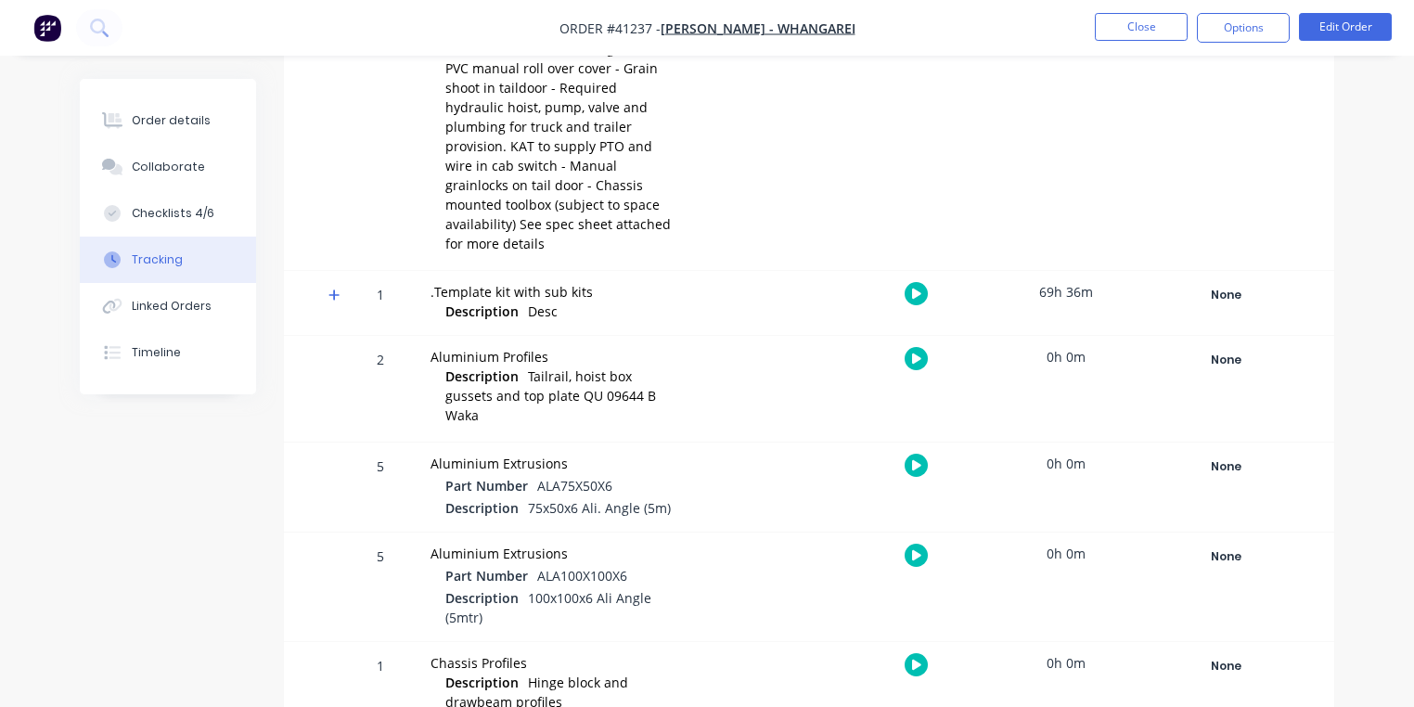
click at [331, 290] on icon at bounding box center [334, 295] width 11 height 11
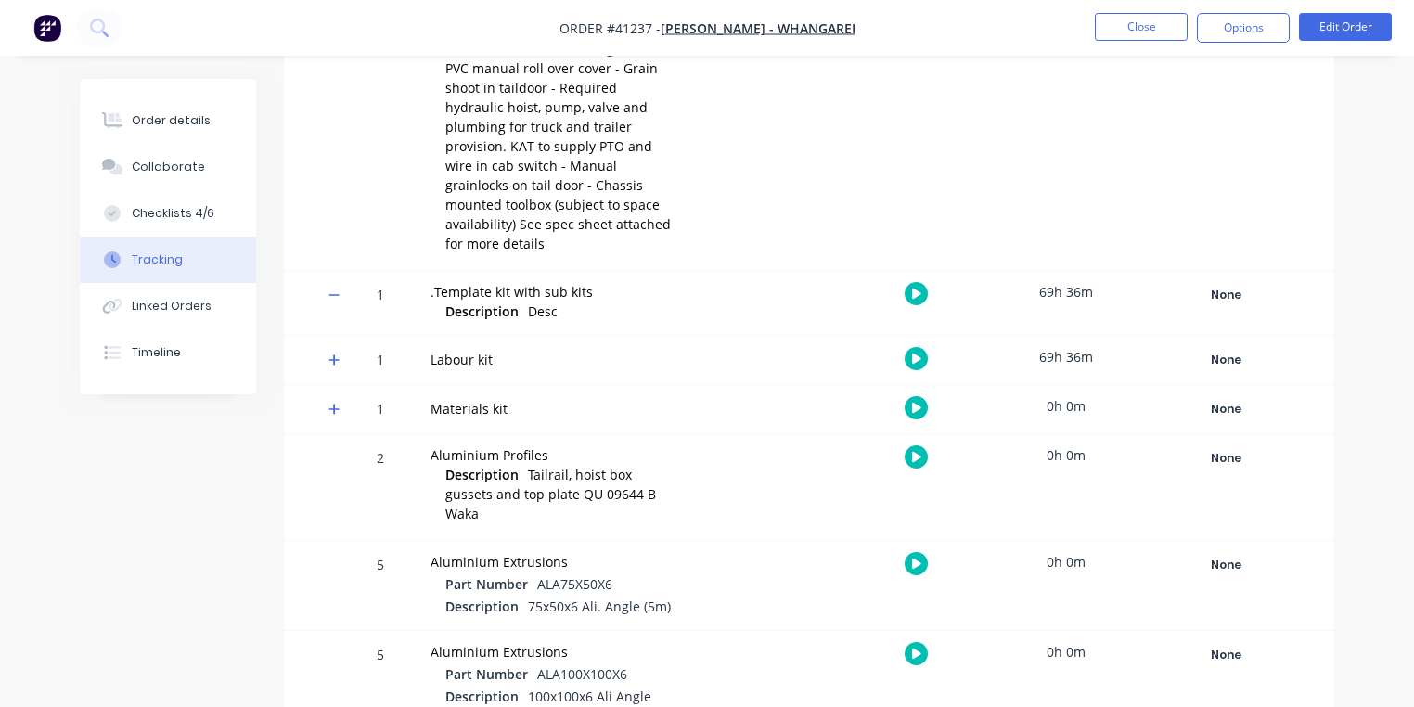
click at [332, 355] on icon at bounding box center [334, 360] width 11 height 11
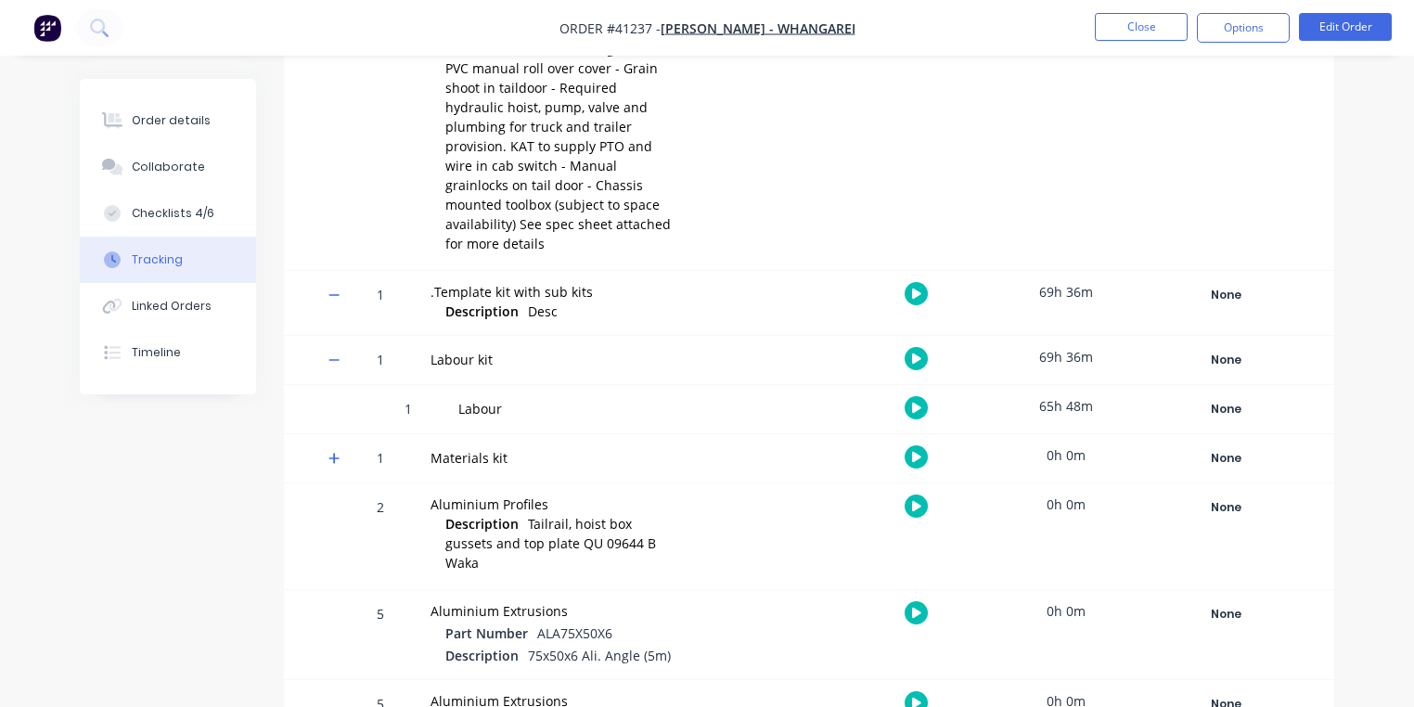
click at [917, 403] on icon "button" at bounding box center [916, 408] width 9 height 10
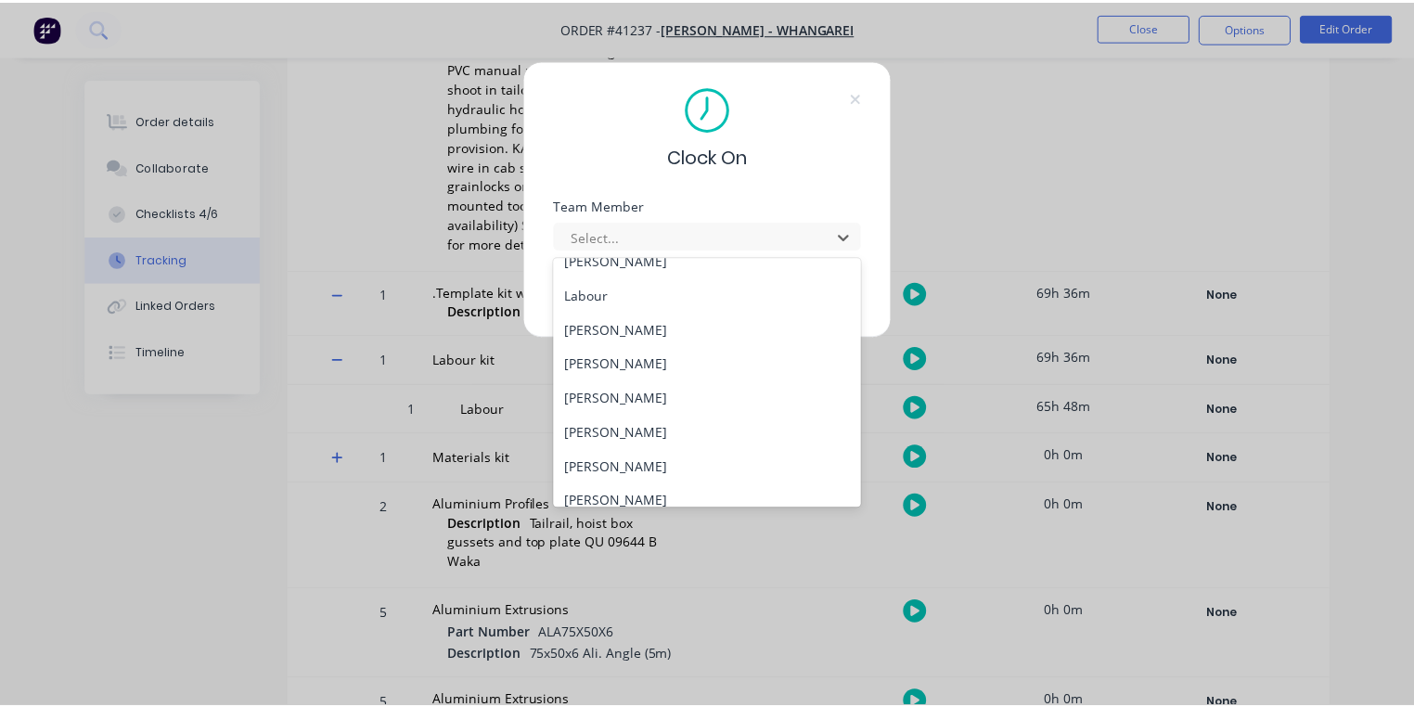
scroll to position [238, 0]
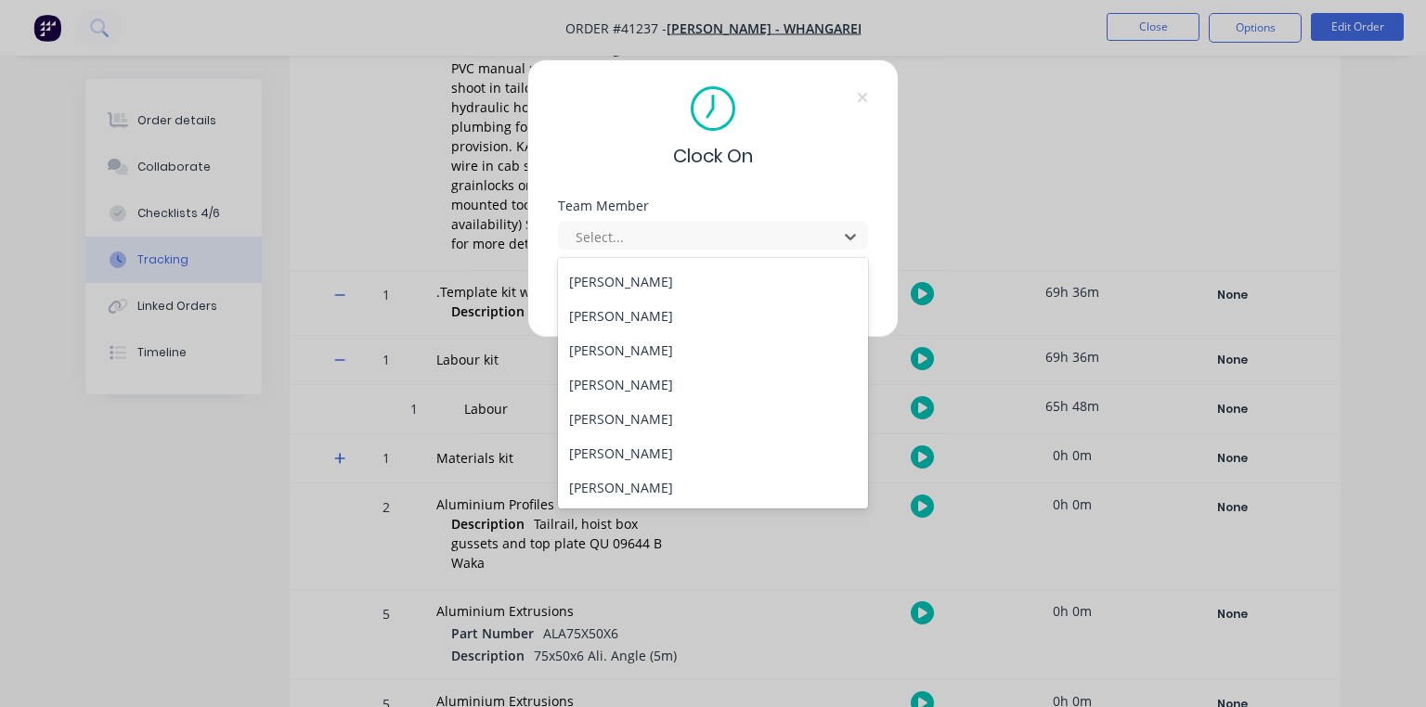
click at [668, 345] on div "[PERSON_NAME]" at bounding box center [713, 350] width 310 height 34
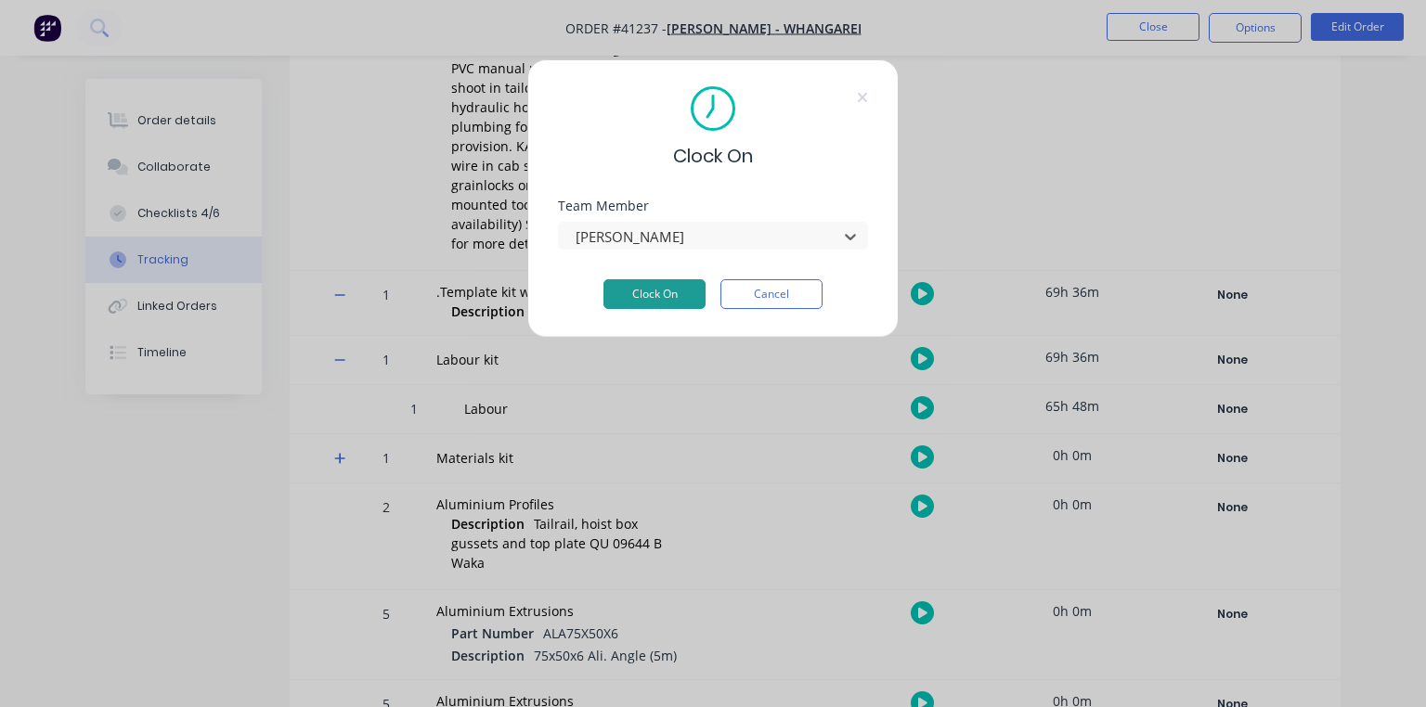
click at [657, 291] on button "Clock On" at bounding box center [654, 294] width 102 height 30
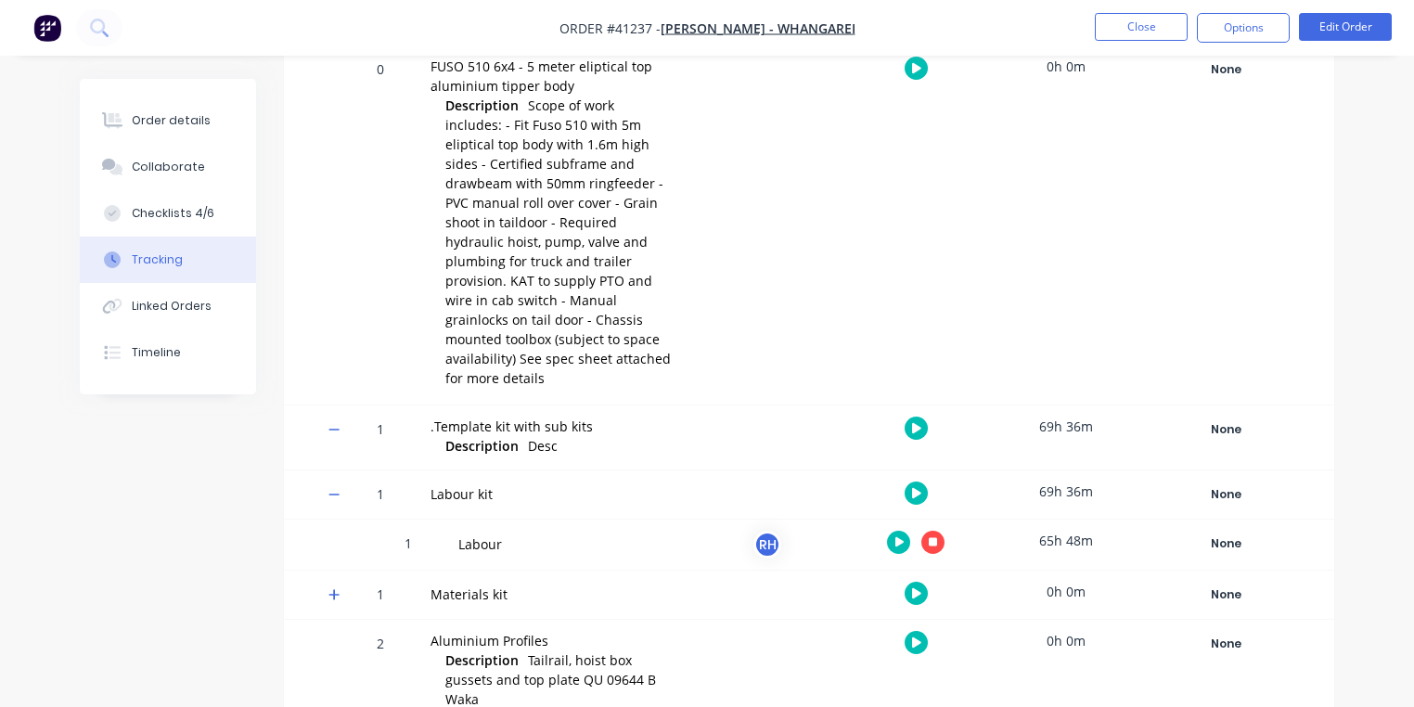
scroll to position [358, 0]
